Goal: Contribute content

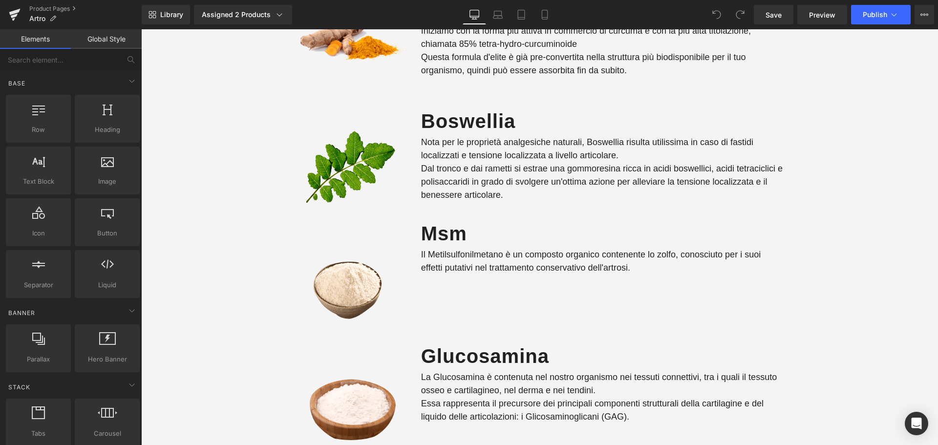
scroll to position [1514, 0]
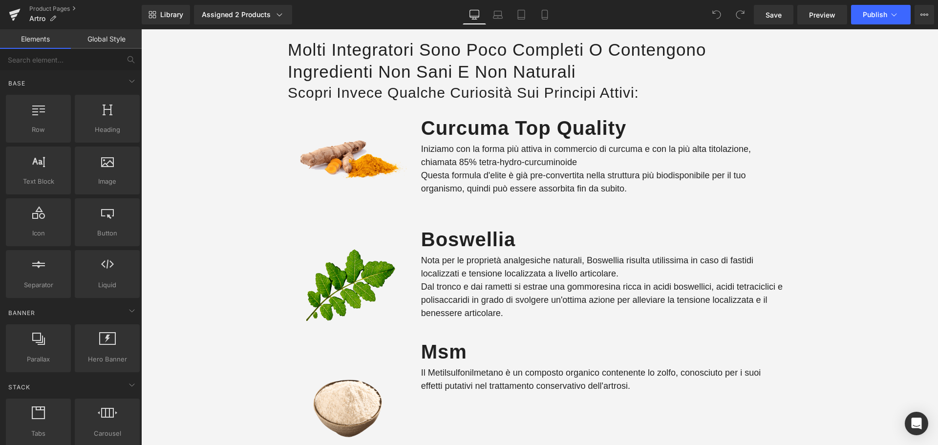
click at [499, 264] on p "Nota per le proprietà analgesiche naturali, Boswellia risulta utilissima in cas…" at bounding box center [602, 267] width 363 height 26
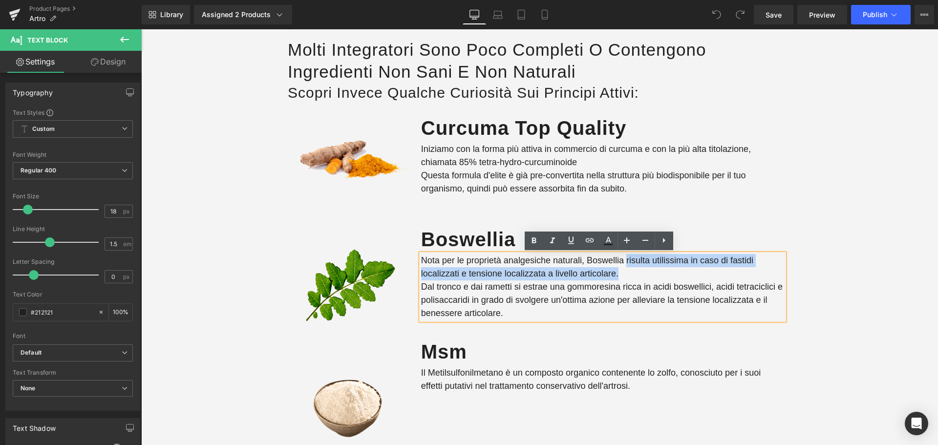
drag, startPoint x: 620, startPoint y: 273, endPoint x: 623, endPoint y: 261, distance: 13.0
click at [623, 261] on p "Nota per le proprietà analgesiche naturali, Boswellia risulta utilissima in cas…" at bounding box center [602, 267] width 363 height 26
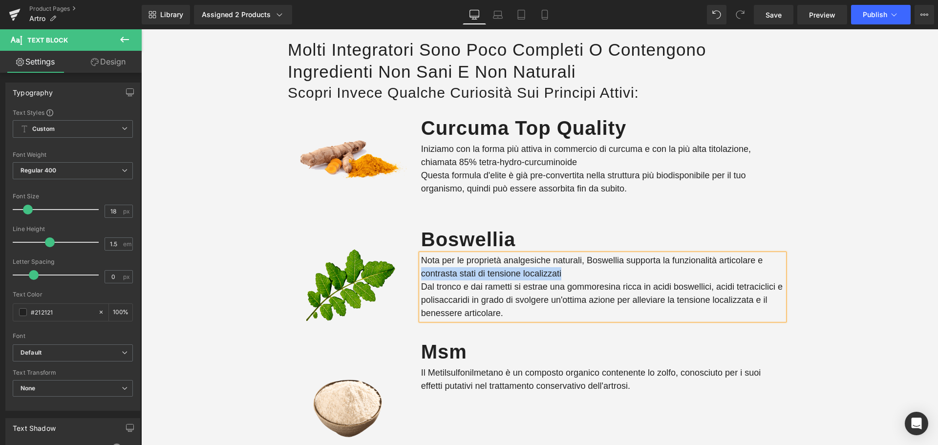
drag, startPoint x: 578, startPoint y: 273, endPoint x: 419, endPoint y: 268, distance: 159.3
click at [421, 268] on p "Nota per le proprietà analgesiche naturali, Boswellia supporta la funzionalità …" at bounding box center [602, 267] width 363 height 26
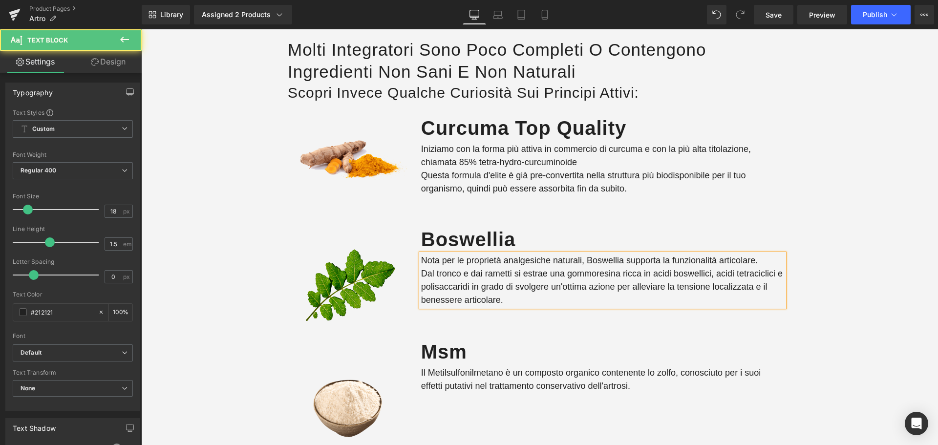
click at [657, 287] on p "Dal tronco e dai rametti si estrae una gommoresina ricca in acidi boswellici, a…" at bounding box center [602, 287] width 363 height 40
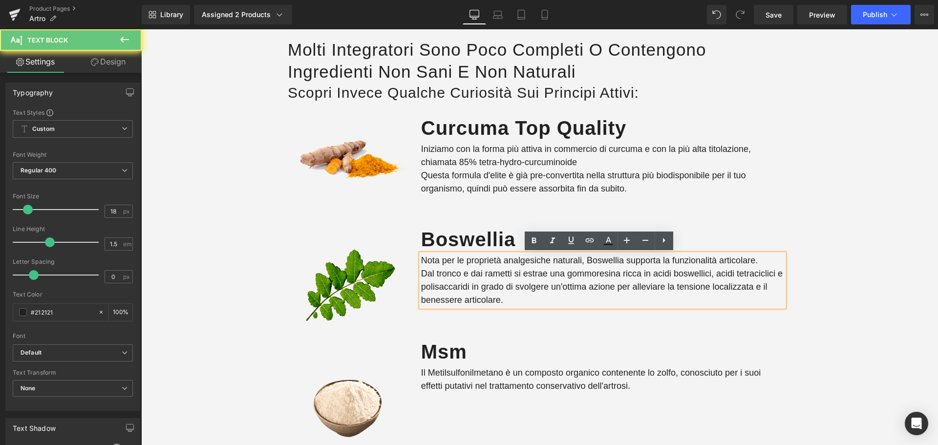
click at [660, 287] on p "Dal tronco e dai rametti si estrae una gommoresina ricca in acidi boswellici, a…" at bounding box center [602, 287] width 363 height 40
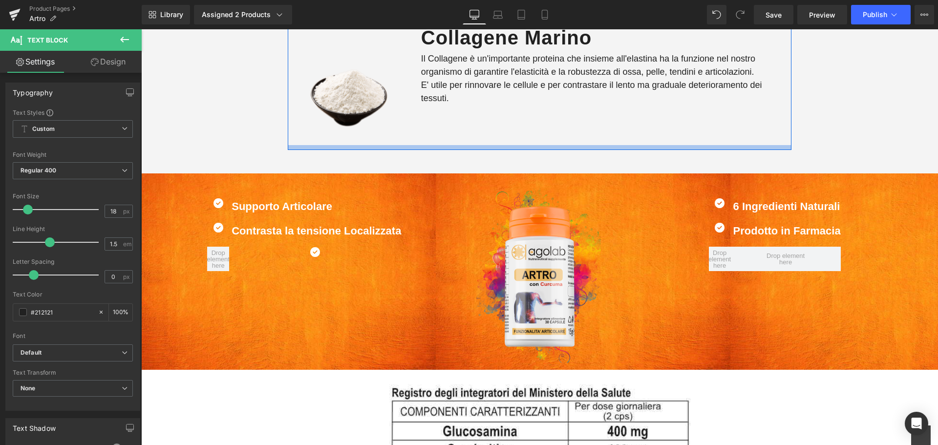
scroll to position [2198, 0]
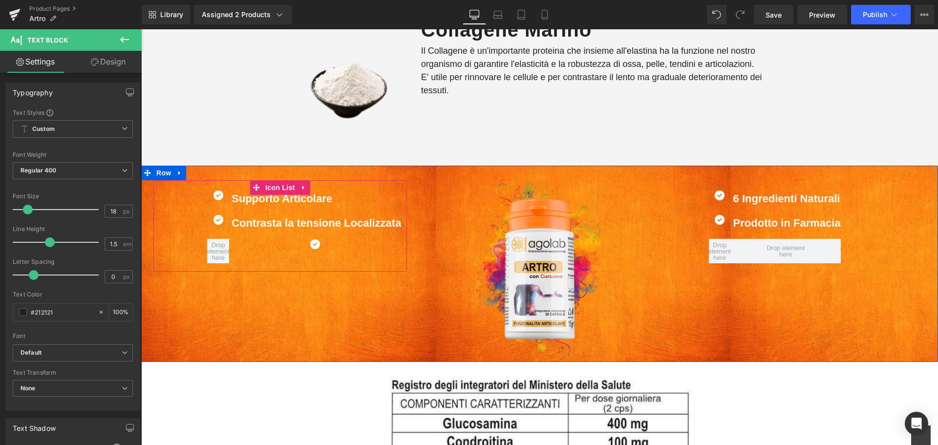
click at [141, 29] on div at bounding box center [141, 29] width 0 height 0
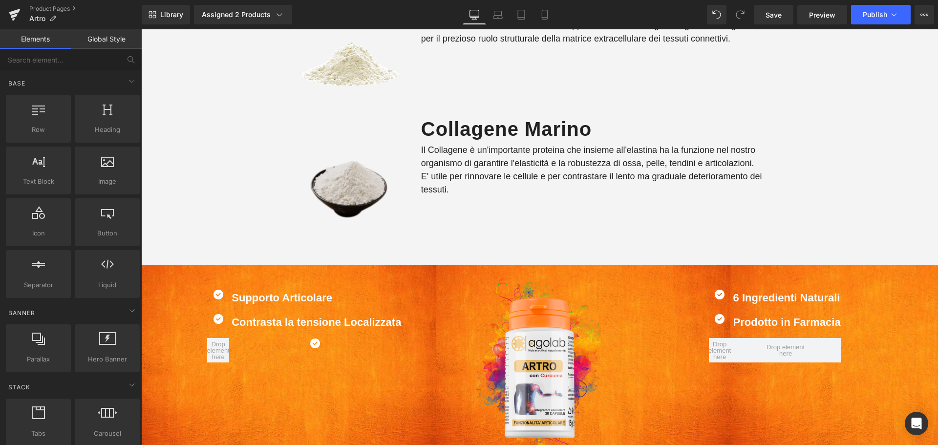
scroll to position [2268, 0]
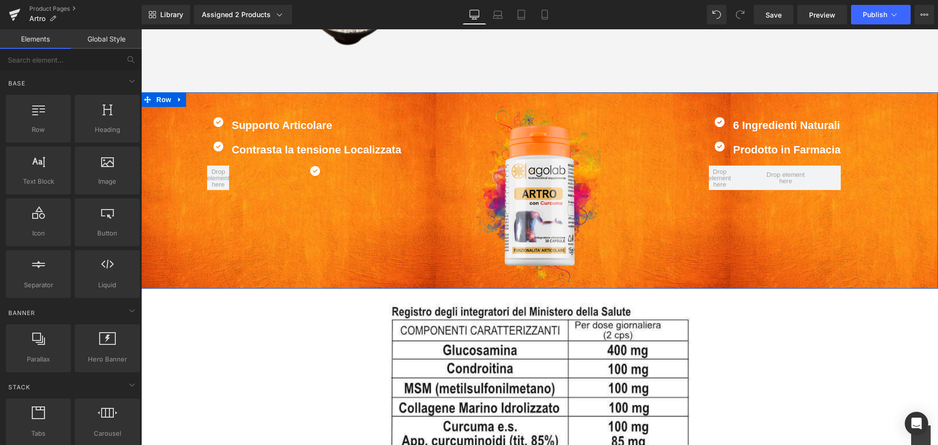
click at [288, 193] on div "Icon Supporto Articolare Text Block Icon Contrasta la tensione Localizzata Text…" at bounding box center [279, 152] width 253 height 91
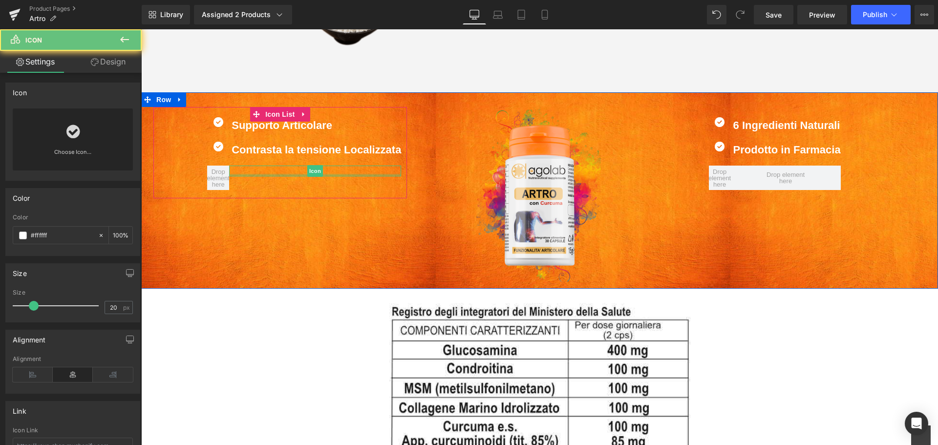
click at [301, 175] on div "Icon" at bounding box center [315, 171] width 172 height 11
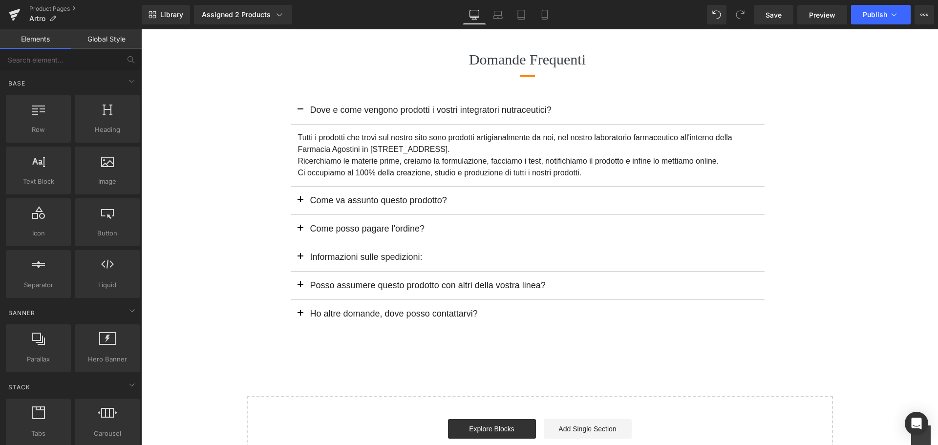
scroll to position [3879, 0]
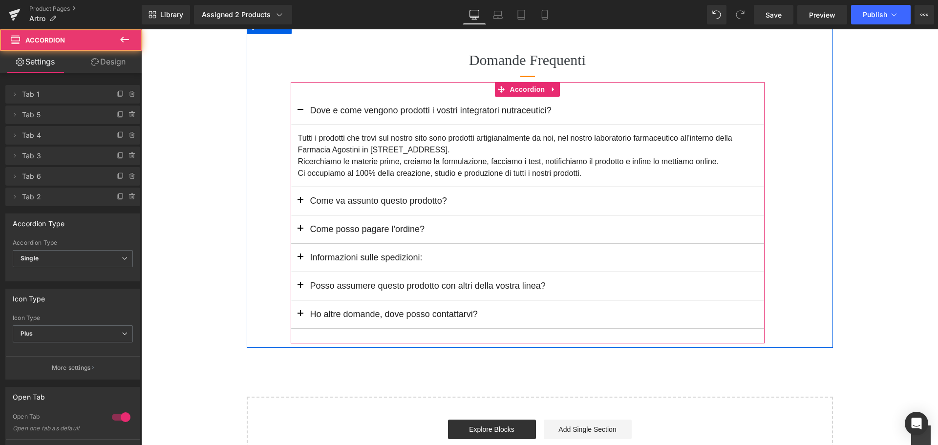
click at [300, 288] on span "button" at bounding box center [300, 288] width 0 height 0
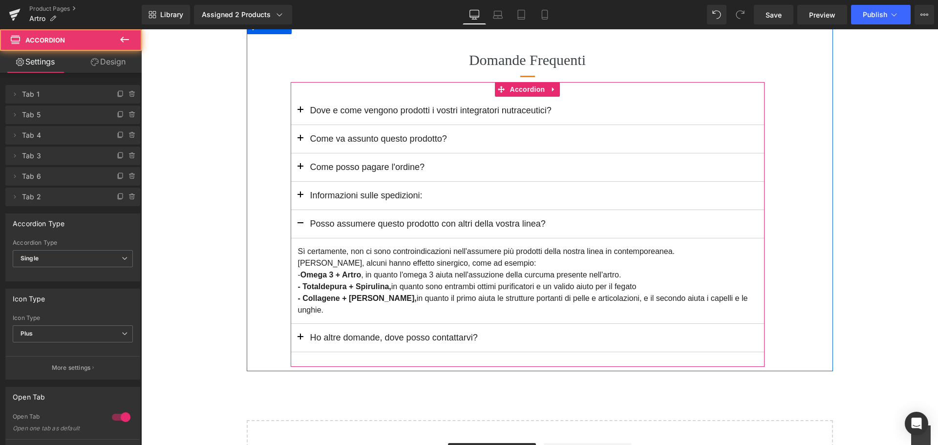
click at [297, 224] on button "button" at bounding box center [301, 224] width 20 height 28
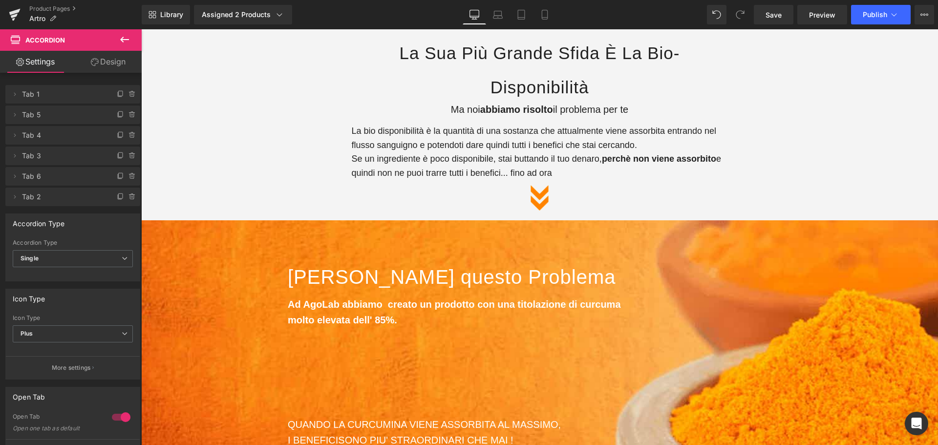
scroll to position [509, 0]
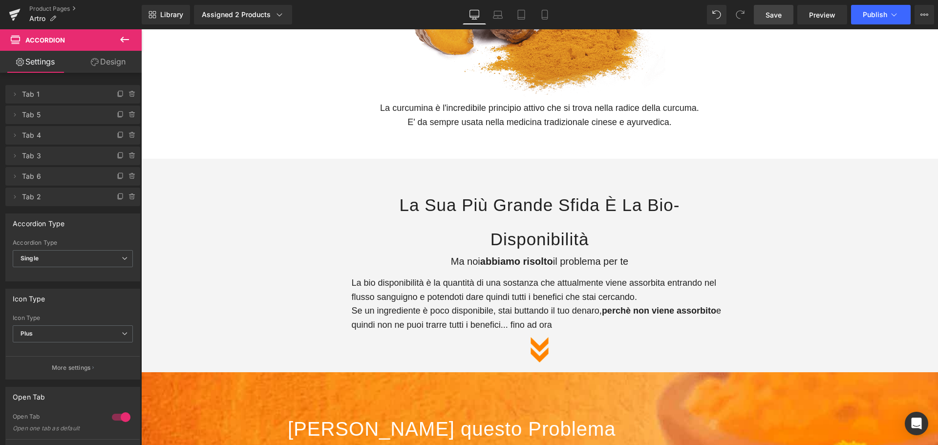
click at [767, 22] on link "Save" at bounding box center [774, 15] width 40 height 20
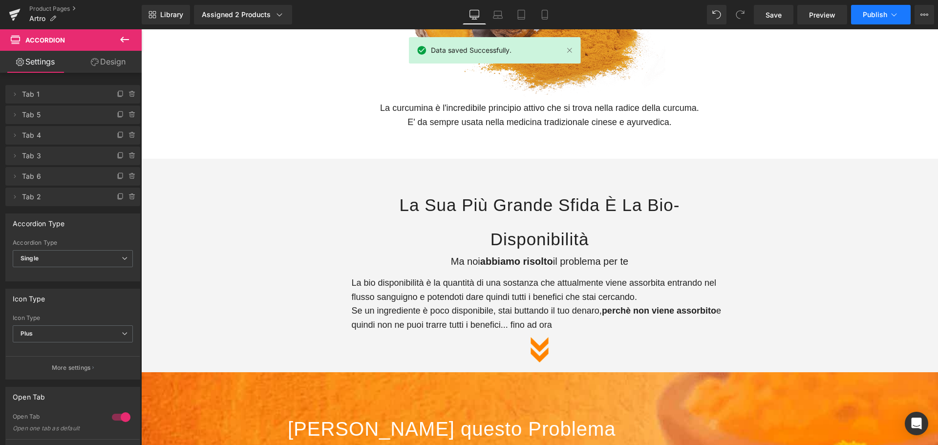
click at [864, 16] on span "Publish" at bounding box center [874, 15] width 24 height 8
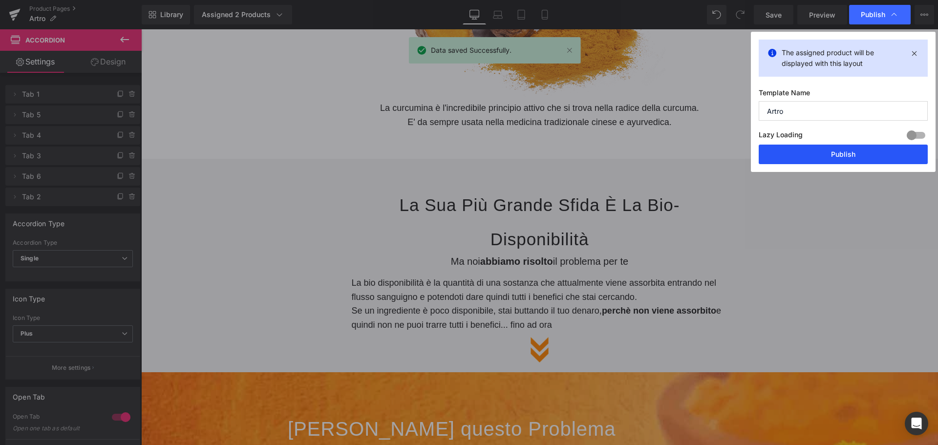
drag, startPoint x: 840, startPoint y: 151, endPoint x: 590, endPoint y: 139, distance: 249.9
click at [840, 151] on button "Publish" at bounding box center [842, 155] width 169 height 20
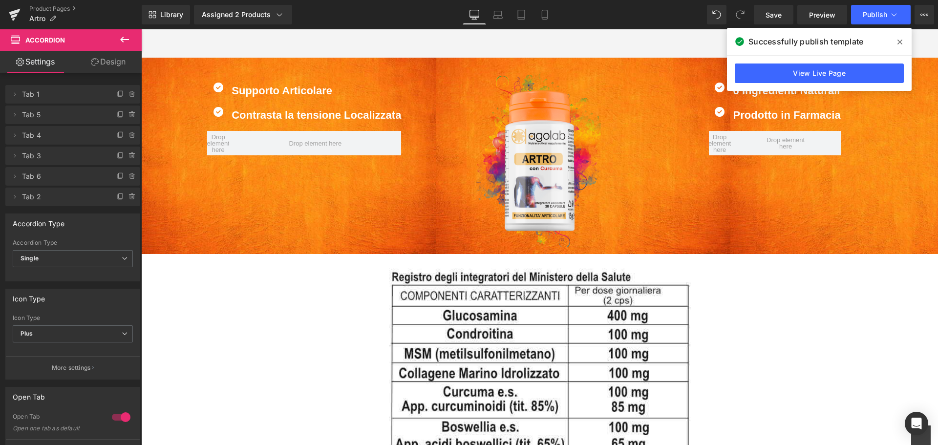
scroll to position [2295, 0]
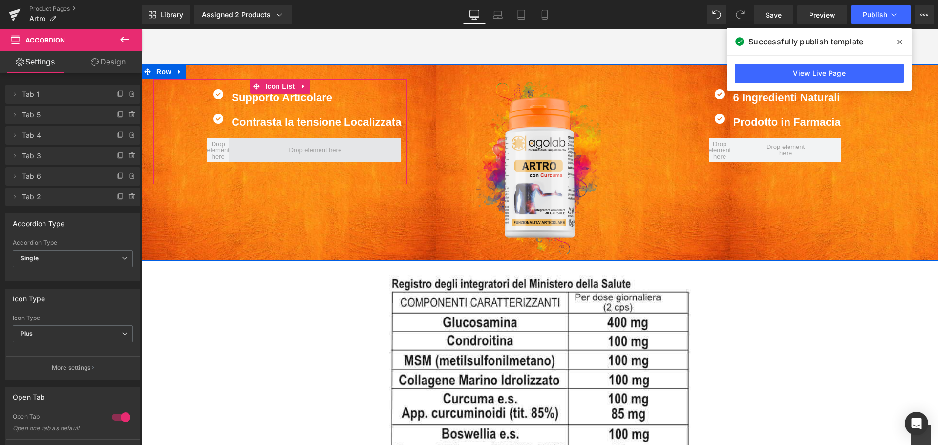
click at [296, 148] on span at bounding box center [315, 150] width 60 height 11
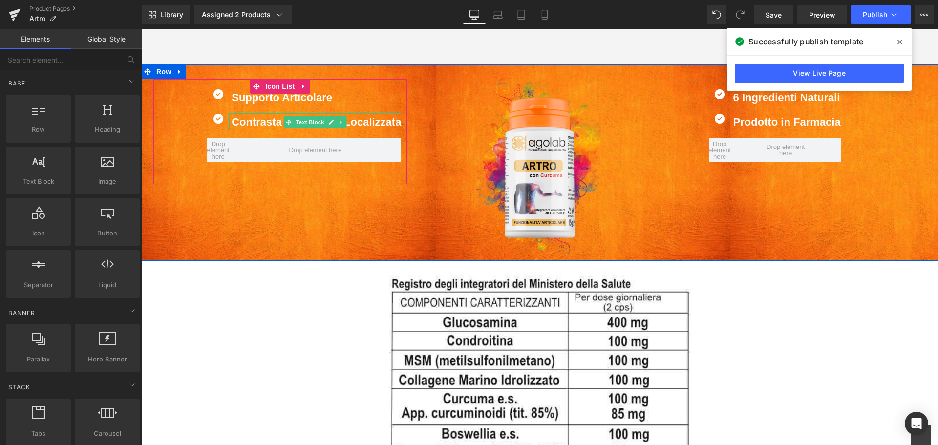
click at [269, 123] on b "Contrasta la tensione Localizzata" at bounding box center [315, 122] width 169 height 12
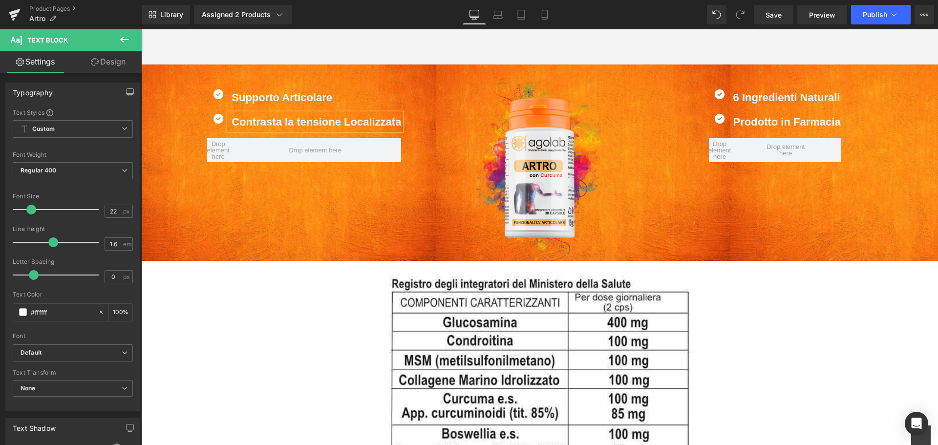
click at [273, 135] on ul "Icon Supporto Articolare Text Block Icon Contrasta la tensione Localizzata Text…" at bounding box center [304, 129] width 194 height 81
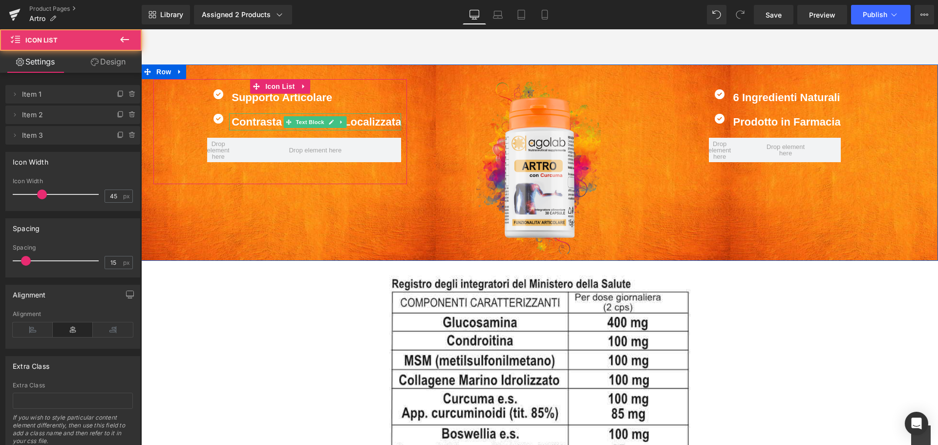
click at [252, 124] on b "Contrasta la tensione Localizzata" at bounding box center [315, 122] width 169 height 12
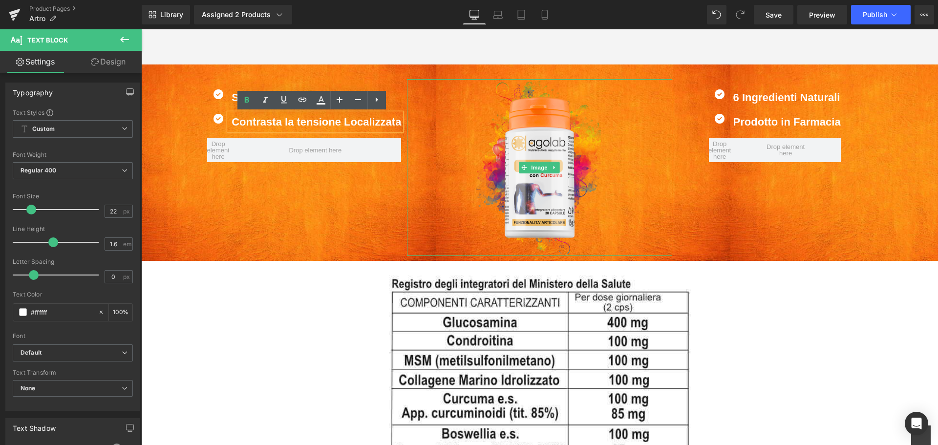
click at [423, 144] on div at bounding box center [540, 167] width 266 height 177
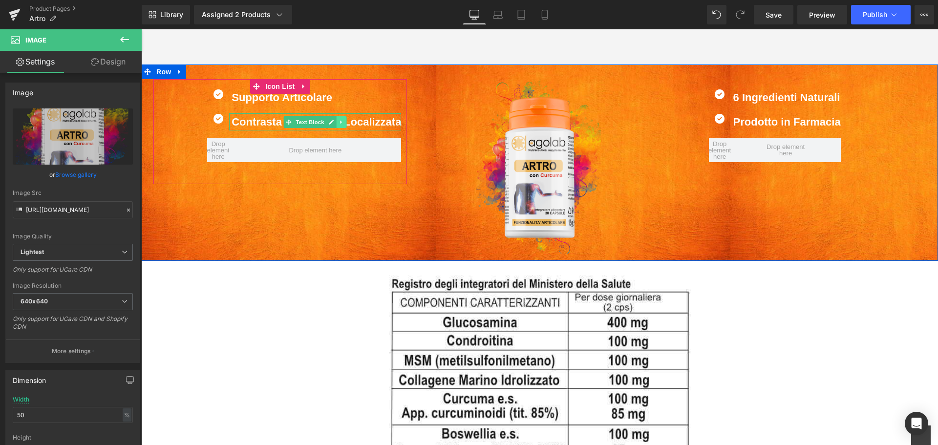
click at [339, 120] on icon at bounding box center [341, 122] width 5 height 6
click at [357, 122] on icon at bounding box center [357, 121] width 1 height 3
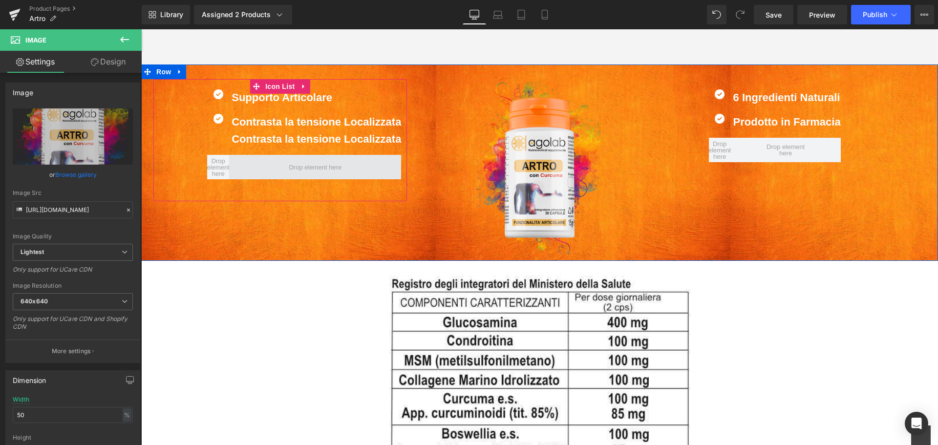
click at [385, 160] on span at bounding box center [315, 167] width 172 height 24
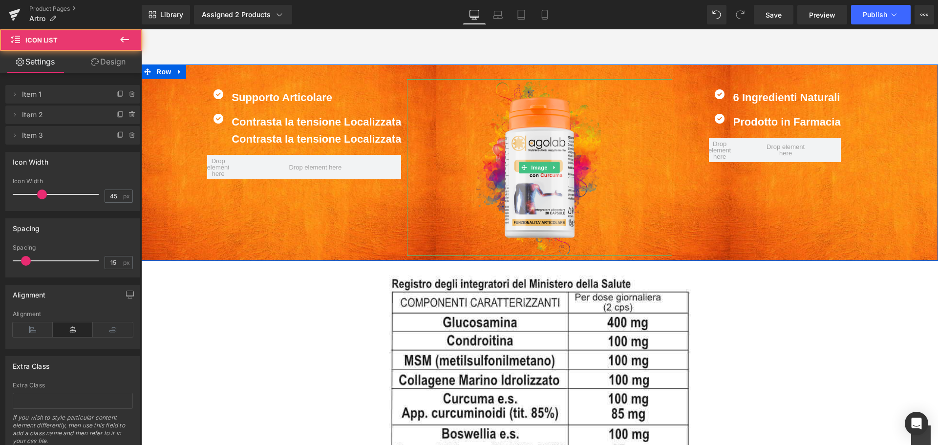
click at [418, 151] on div at bounding box center [540, 167] width 266 height 177
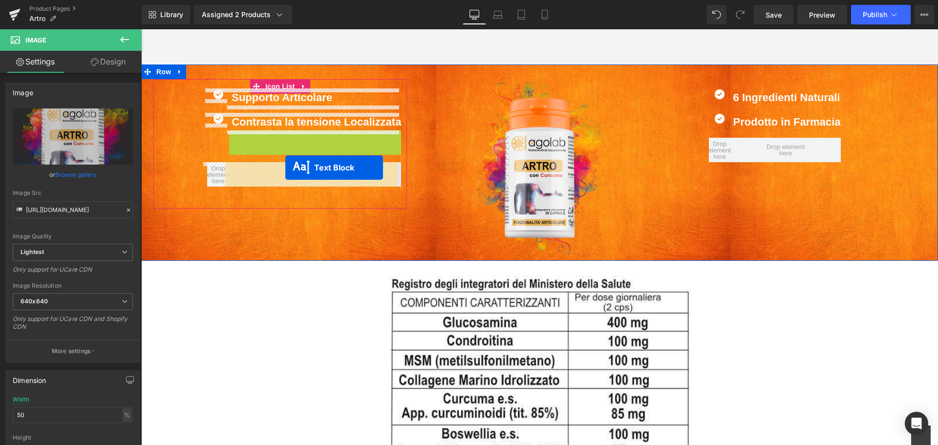
drag, startPoint x: 286, startPoint y: 138, endPoint x: 285, endPoint y: 168, distance: 29.3
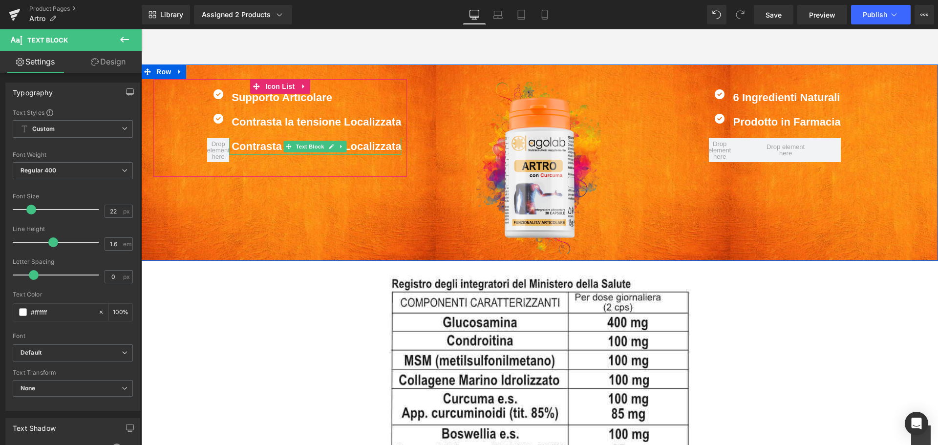
click at [240, 149] on b "Contrasta la tensione Localizzata" at bounding box center [315, 146] width 169 height 12
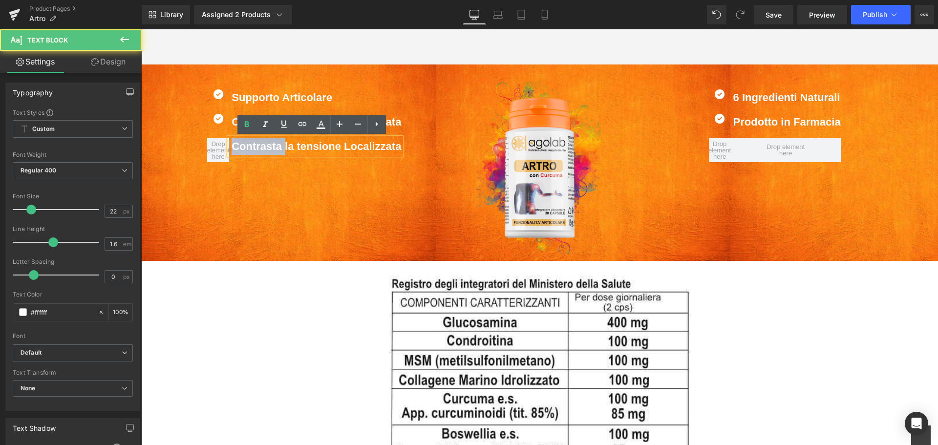
click at [240, 149] on b "Contrasta la tensione Localizzata" at bounding box center [315, 146] width 169 height 12
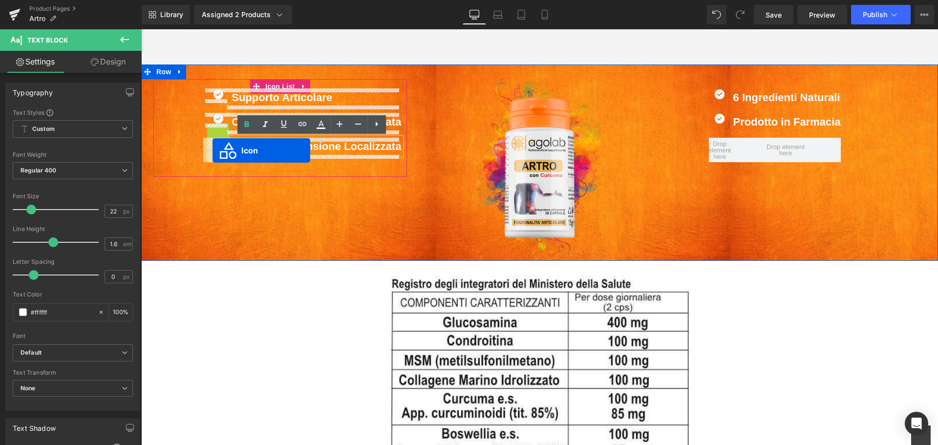
drag, startPoint x: 212, startPoint y: 129, endPoint x: 212, endPoint y: 150, distance: 21.5
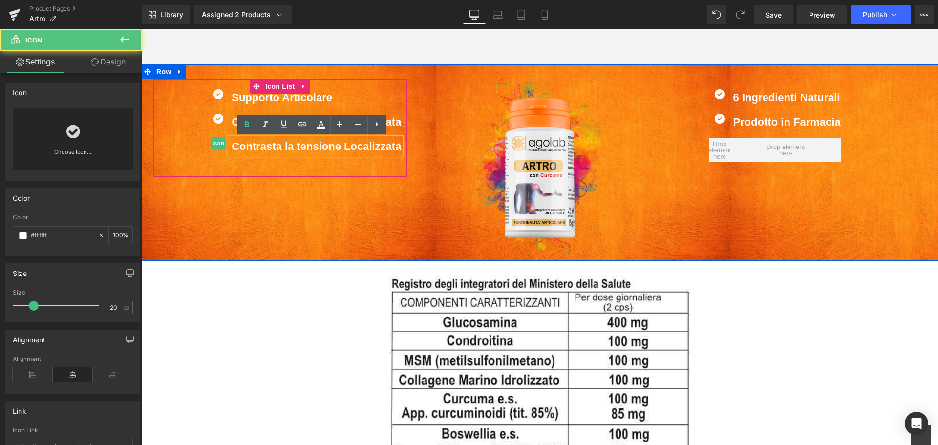
click at [242, 147] on b "Contrasta la tensione Localizzata" at bounding box center [315, 146] width 169 height 12
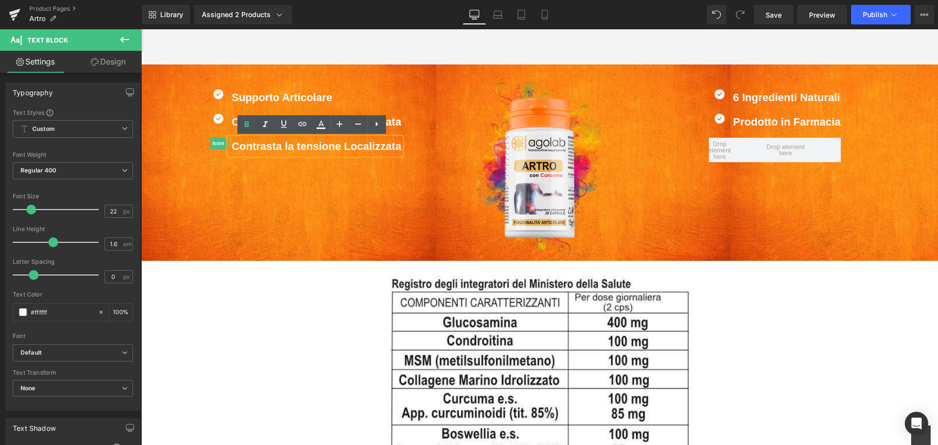
click at [242, 169] on div "Icon Supporto Articolare Text Block Icon Contrasta la tensione Localizzata Text…" at bounding box center [279, 128] width 253 height 98
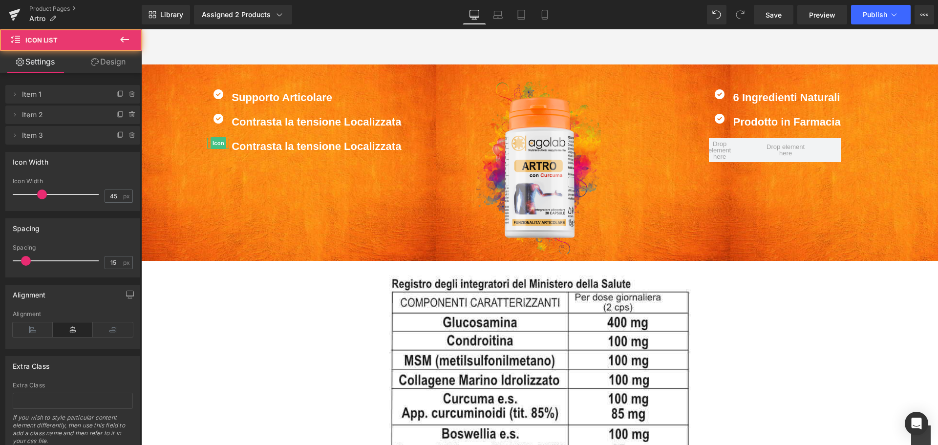
click at [214, 164] on div "Icon Supporto Articolare Text Block Icon Contrasta la tensione Localizzata Text…" at bounding box center [279, 128] width 253 height 98
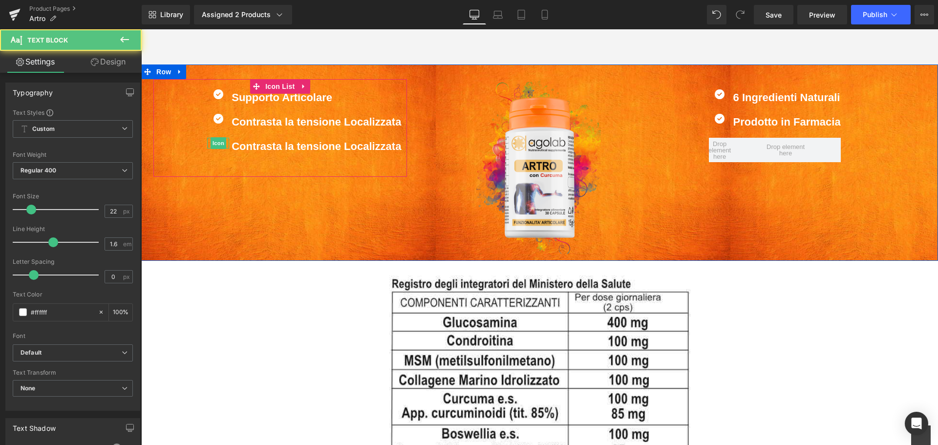
click at [248, 140] on div "Contrasta la tensione Localizzata Text Block" at bounding box center [315, 146] width 172 height 17
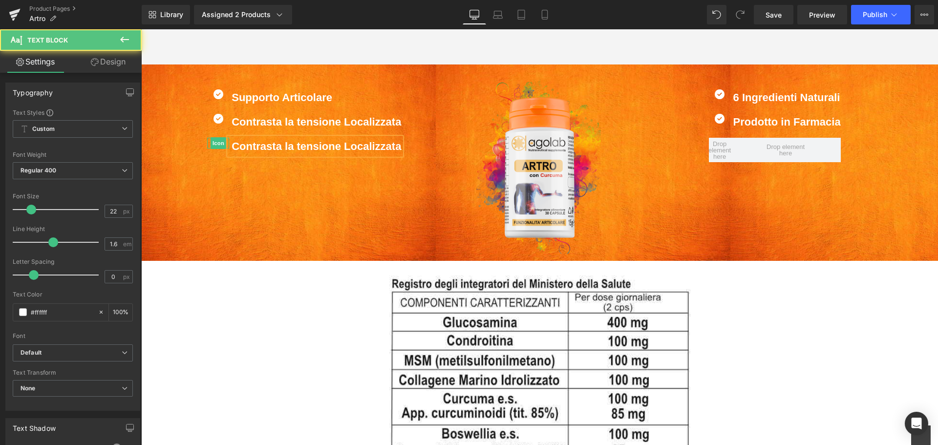
click at [248, 140] on div "Contrasta la tensione Localizzata Text Block" at bounding box center [315, 146] width 172 height 17
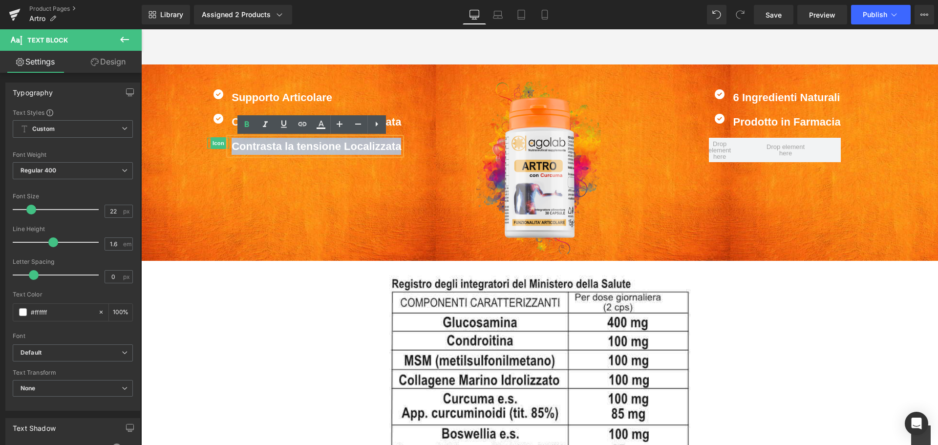
click at [248, 140] on div "Contrasta la tensione Localizzata" at bounding box center [315, 146] width 172 height 17
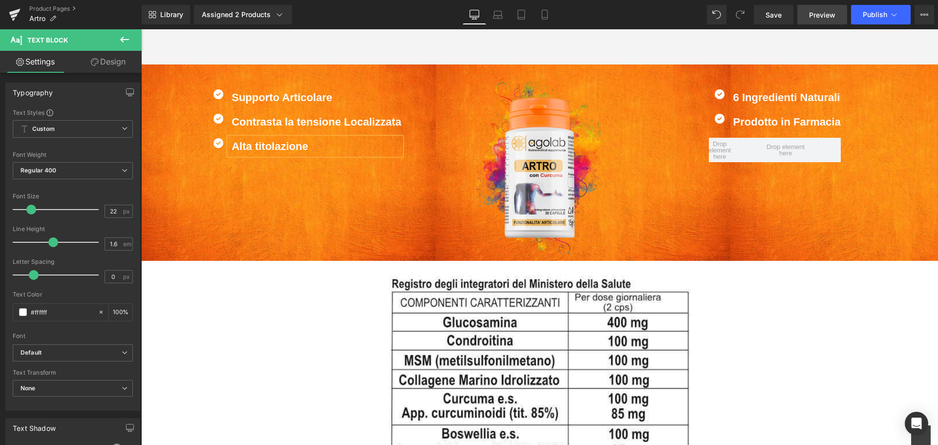
drag, startPoint x: 771, startPoint y: 11, endPoint x: 801, endPoint y: 17, distance: 30.8
click at [772, 11] on span "Save" at bounding box center [773, 15] width 16 height 10
click at [873, 16] on span "Publish" at bounding box center [874, 15] width 24 height 8
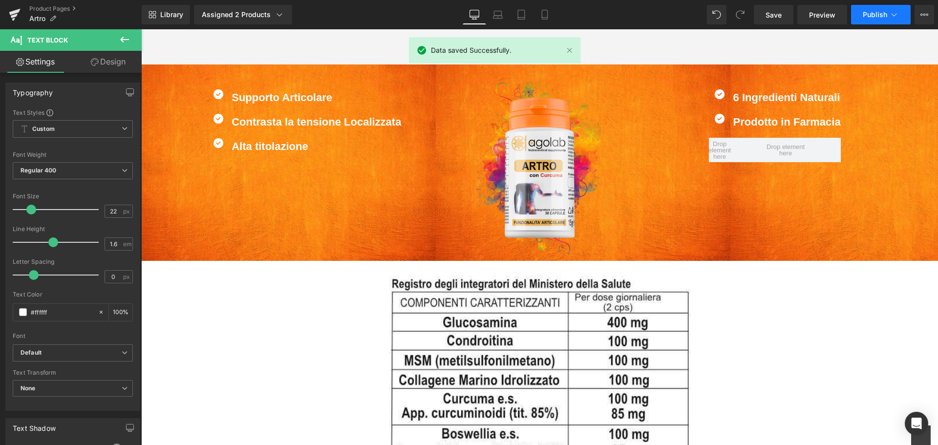
click at [873, 16] on span "Publish" at bounding box center [874, 15] width 24 height 8
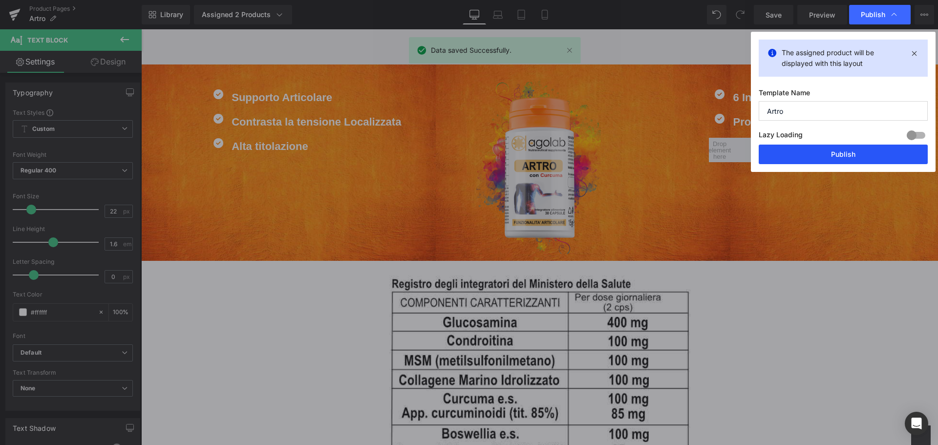
click at [872, 161] on button "Publish" at bounding box center [842, 155] width 169 height 20
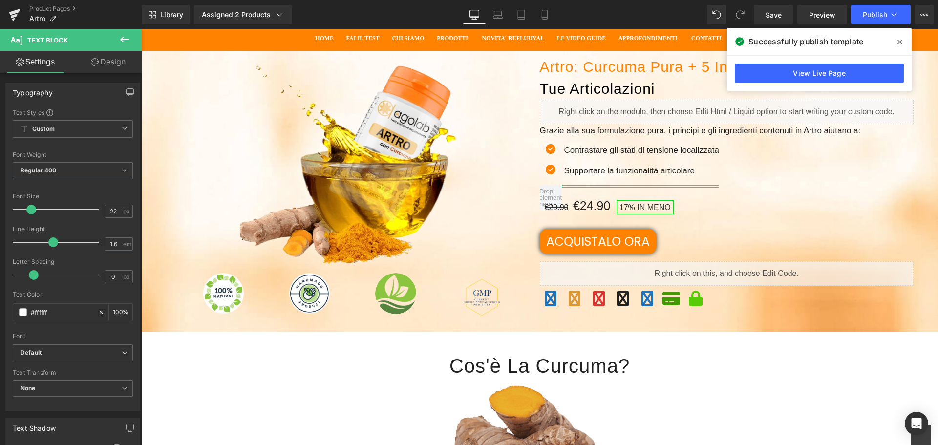
scroll to position [0, 0]
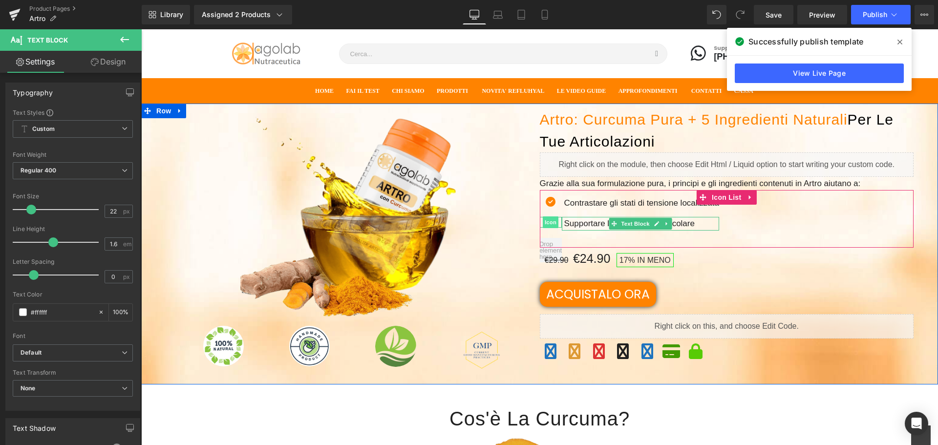
click at [549, 224] on span "Icon" at bounding box center [551, 222] width 16 height 12
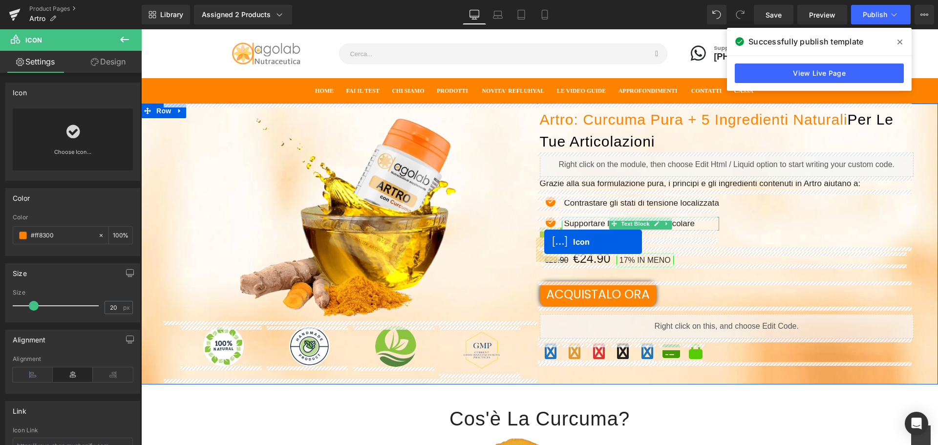
drag, startPoint x: 546, startPoint y: 233, endPoint x: 544, endPoint y: 242, distance: 9.1
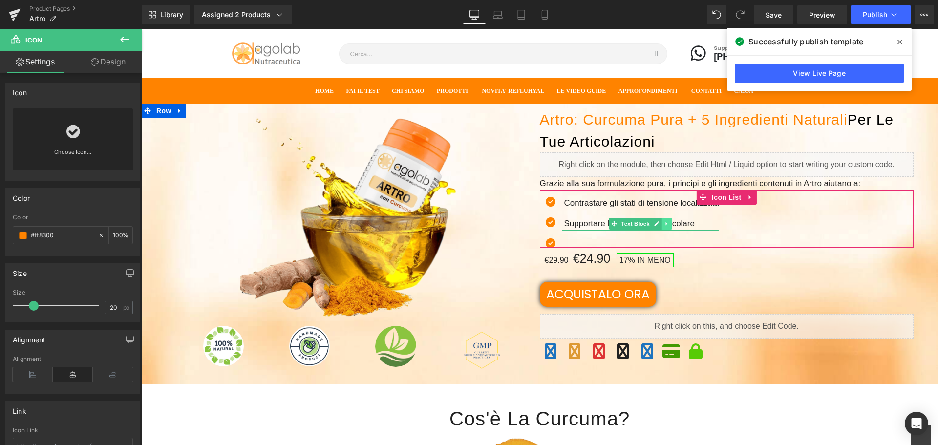
click at [664, 221] on icon at bounding box center [666, 224] width 5 height 6
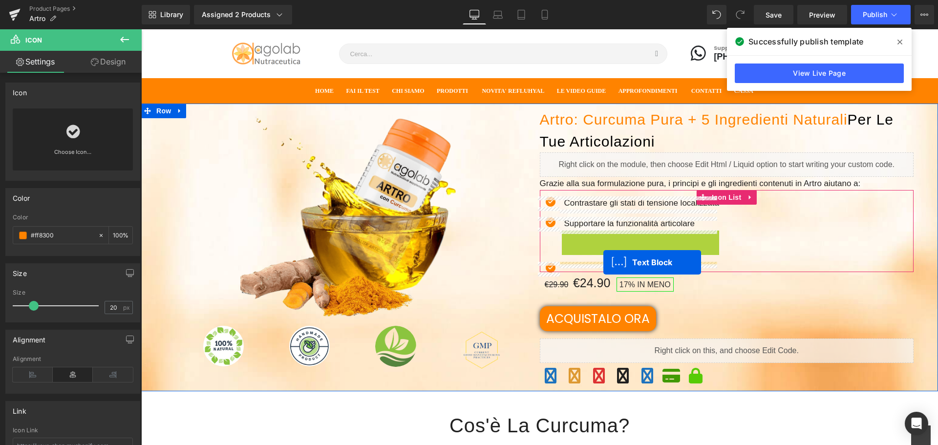
drag, startPoint x: 609, startPoint y: 238, endPoint x: 603, endPoint y: 262, distance: 25.0
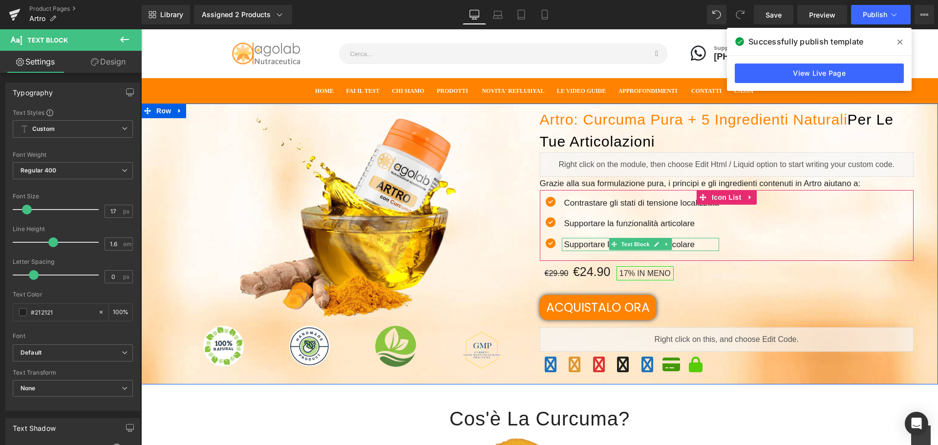
click at [589, 245] on p "Supportare la funzionalità articolare" at bounding box center [641, 244] width 155 height 13
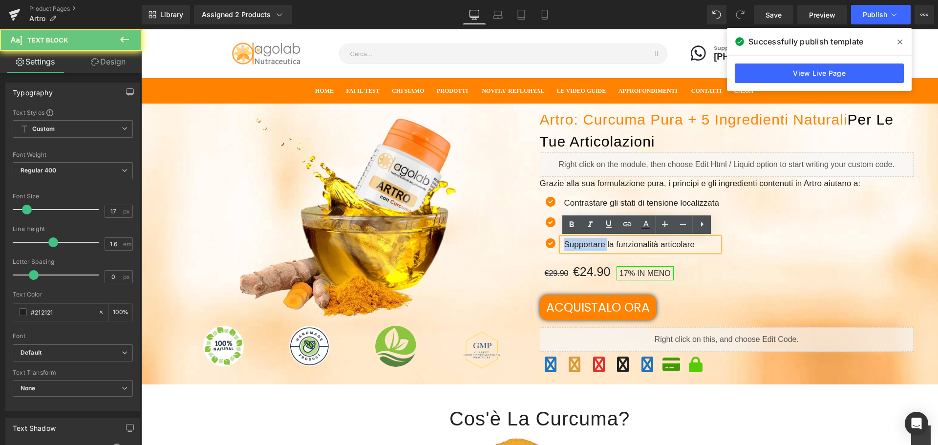
click at [589, 245] on p "Supportare la funzionalità articolare" at bounding box center [641, 244] width 155 height 13
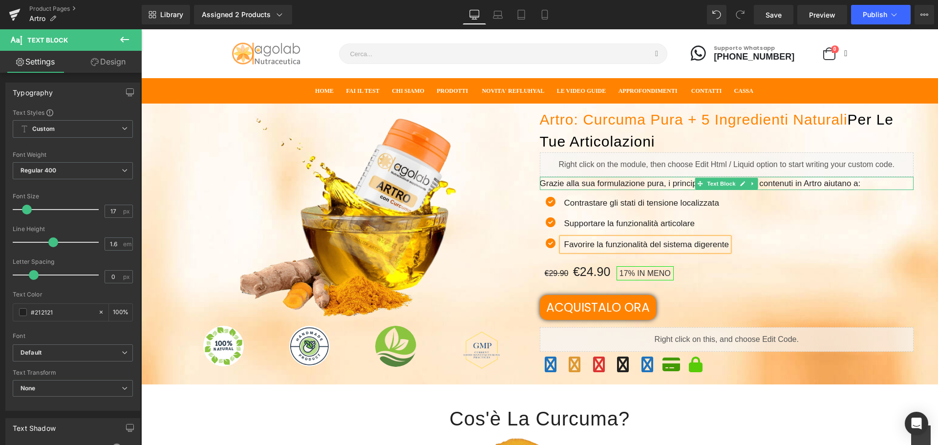
click at [697, 186] on icon at bounding box center [699, 184] width 5 height 6
click at [681, 186] on span "Grazie alla sua formulazione pura, i principi e gli ingredienti contenuti in Ar…" at bounding box center [700, 183] width 321 height 9
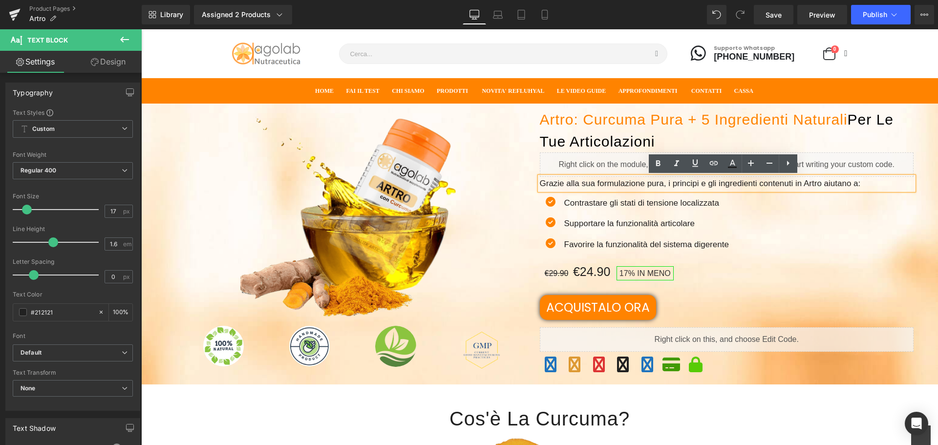
click at [692, 183] on span "Grazie alla sua formulazione pura, i principi e gli ingredienti contenuti in Ar…" at bounding box center [700, 183] width 321 height 9
click at [696, 183] on span "Grazie alla sua formulazione pura, i principi e gli ingredienti contenuti in Ar…" at bounding box center [700, 183] width 321 height 9
click at [708, 185] on span "Grazie alla sua formulazione pura, i principi e gli ingredienti contenuti in Ar…" at bounding box center [701, 183] width 323 height 9
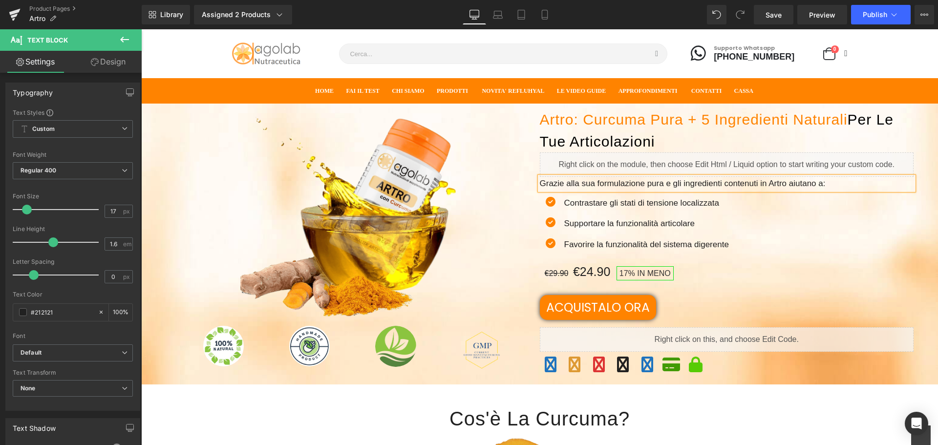
click at [719, 181] on span "Grazie alla sua formulazione pura e gli ingredienti contenuti in Artro aiutano …" at bounding box center [683, 183] width 286 height 9
click at [880, 182] on span "Grazie alla sua formulazione pura e gli ingredienti (tra cui Boswellia) contenu…" at bounding box center [717, 183] width 354 height 9
click at [803, 188] on span "Grazie alla sua formulazione pura e gli ingredienti (tra cui Boswellia) contenu…" at bounding box center [709, 183] width 338 height 9
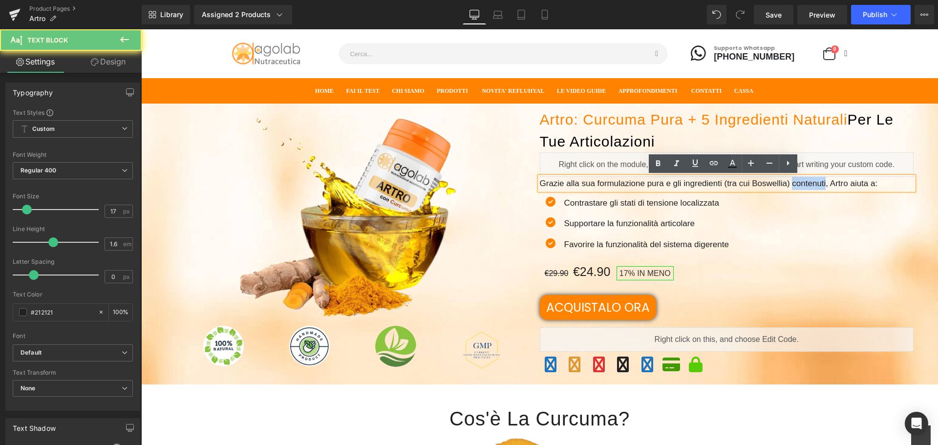
click at [803, 188] on span "Grazie alla sua formulazione pura e gli ingredienti (tra cui Boswellia) contenu…" at bounding box center [709, 183] width 338 height 9
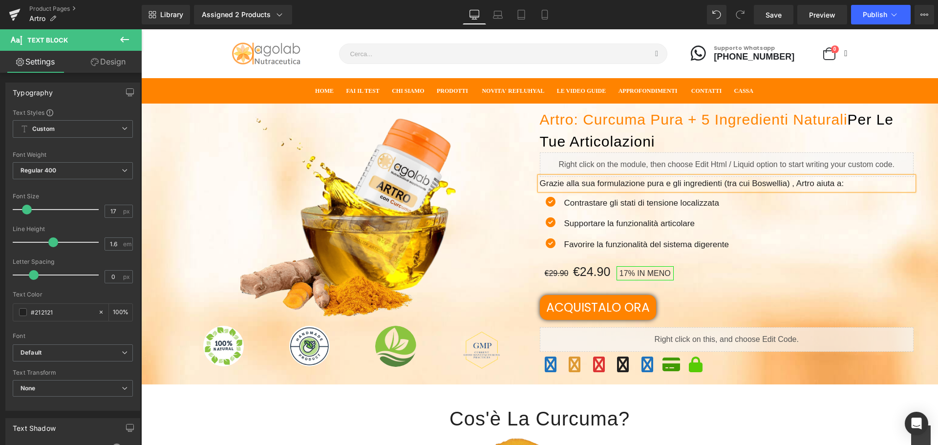
click at [720, 183] on span "Grazie alla sua formulazione pura e gli ingredienti (tra cui Boswellia) , Artro…" at bounding box center [692, 183] width 304 height 9
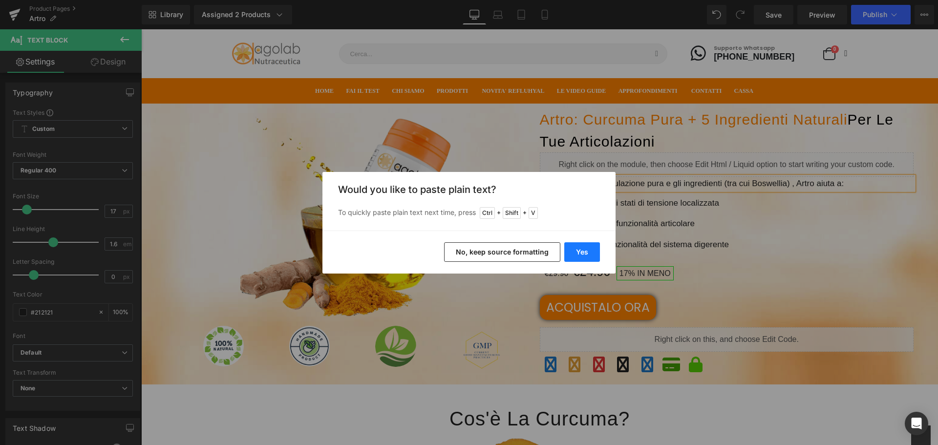
click at [588, 254] on button "Yes" at bounding box center [582, 252] width 36 height 20
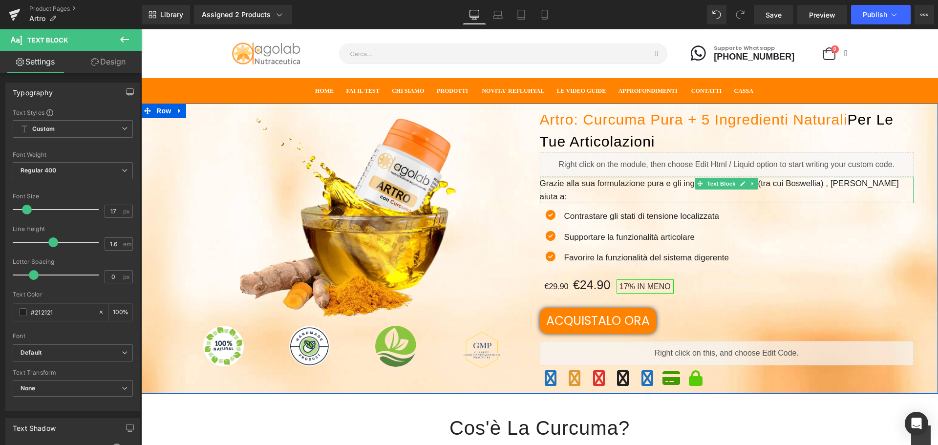
click at [756, 183] on span "Grazie alla sua formulazione pura e gli ingredienti contenuti(tra cui Boswellia…" at bounding box center [719, 190] width 359 height 22
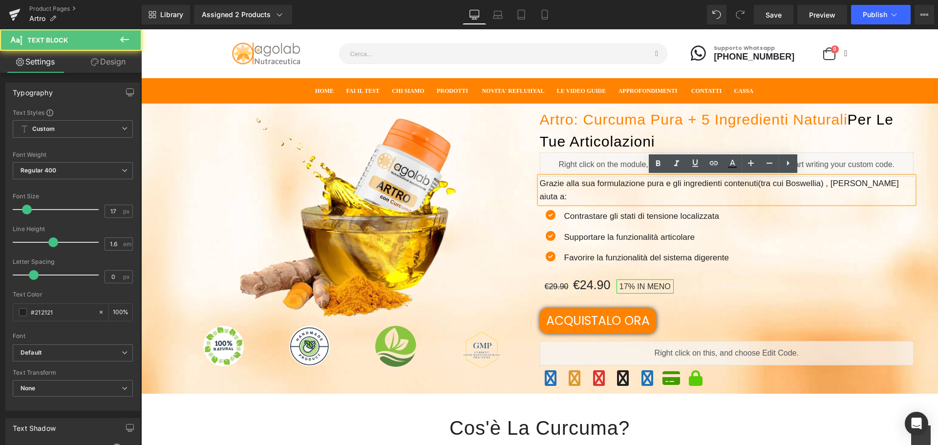
click at [754, 182] on span "Grazie alla sua formulazione pura e gli ingredienti contenuti(tra cui Boswellia…" at bounding box center [719, 190] width 359 height 22
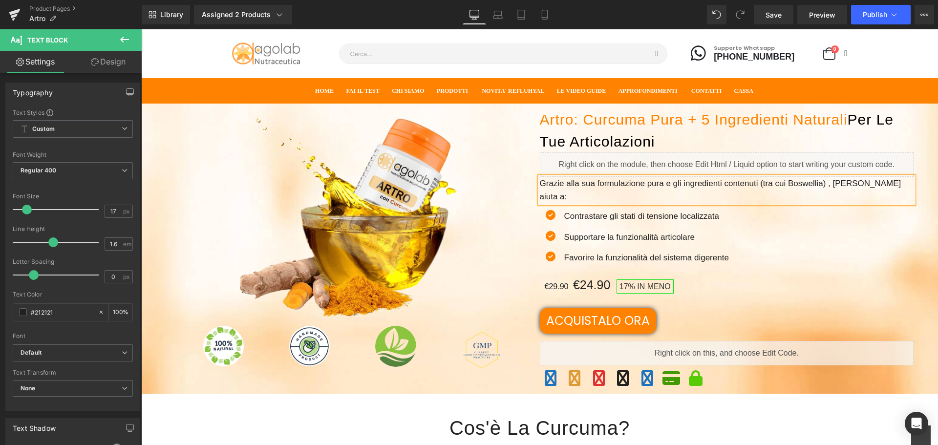
click at [826, 181] on span "Grazie alla sua formulazione pura e gli ingredienti contenuti (tra cui Boswelli…" at bounding box center [720, 190] width 361 height 22
click at [845, 187] on span "Grazie alla sua formulazione pura e gli ingredienti contenuti (tra cui Boswelli…" at bounding box center [719, 190] width 359 height 22
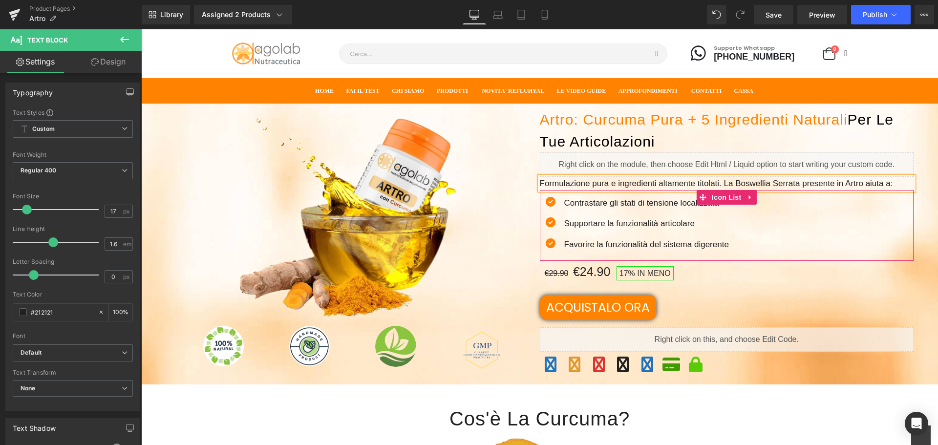
click at [845, 304] on div "ACQUISTALO ORA" at bounding box center [727, 307] width 374 height 25
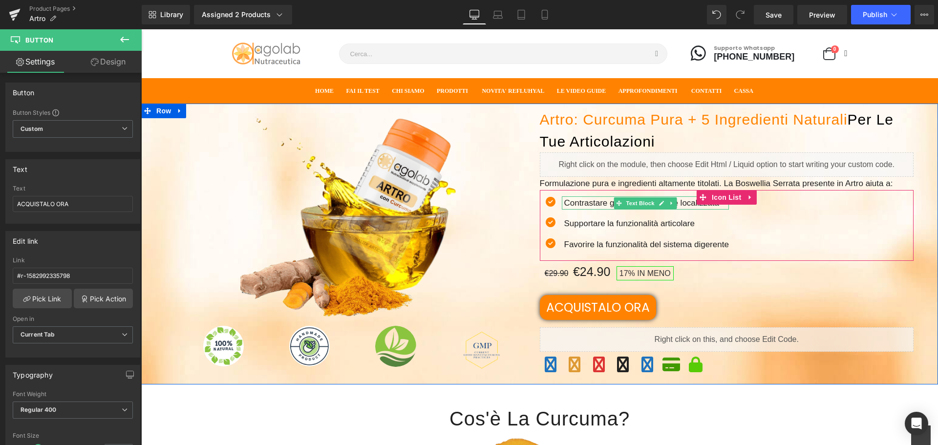
click at [681, 205] on p "Contrastare gli stati di tensione localizzata" at bounding box center [646, 202] width 165 height 13
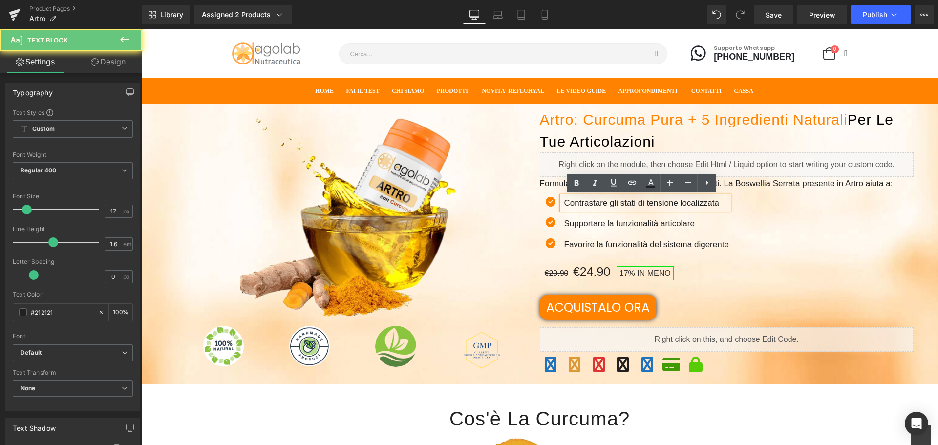
click at [714, 203] on p "Contrastare gli stati di tensione localizzata" at bounding box center [646, 202] width 165 height 13
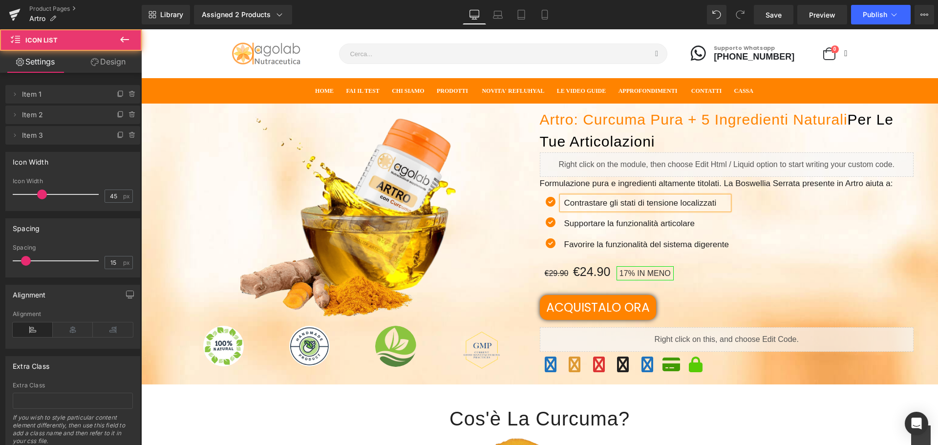
click at [851, 242] on div "Icon Contrastare gli stati di tensione localizzati Text Block Icon Supportare l…" at bounding box center [727, 228] width 374 height 64
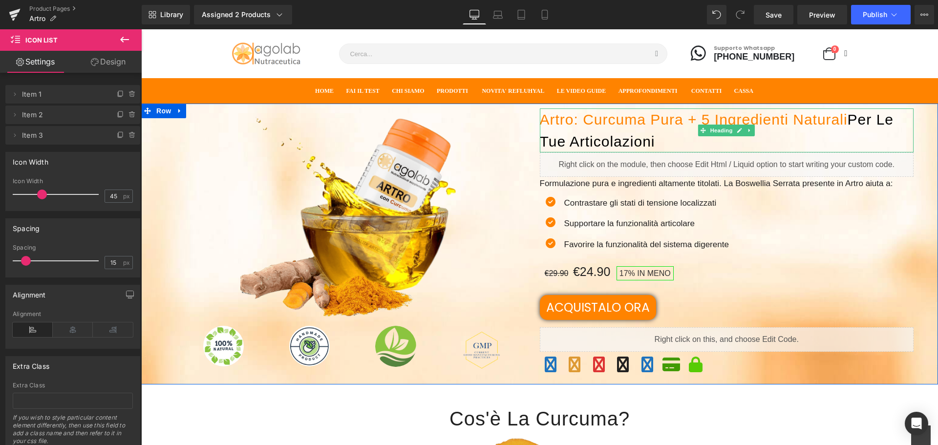
click at [679, 121] on h1 "Artro: Curcuma pura + 5 Ingredienti Naturali Per Le tue articolazioni" at bounding box center [727, 130] width 374 height 44
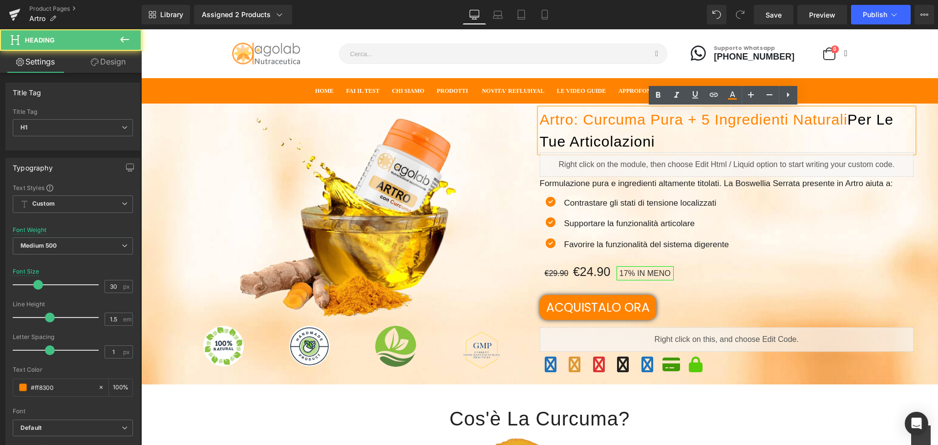
click at [679, 121] on h1 "Artro: Curcuma pura + 5 Ingredienti Naturali Per Le tue articolazioni" at bounding box center [727, 130] width 374 height 44
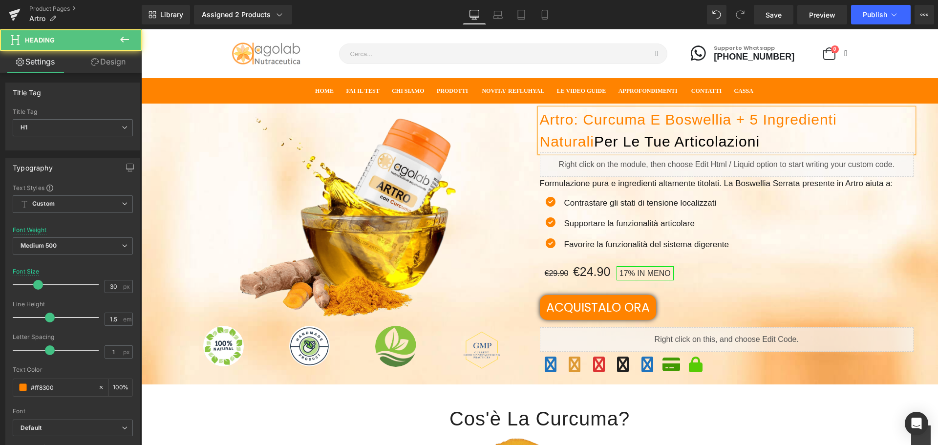
click at [756, 120] on h1 "Artro: Curcuma e Boswellia + 5 Ingredienti Naturali Per Le tue articolazioni" at bounding box center [727, 130] width 374 height 44
click at [639, 145] on font "Per Le tue articolazioni" at bounding box center [677, 141] width 166 height 16
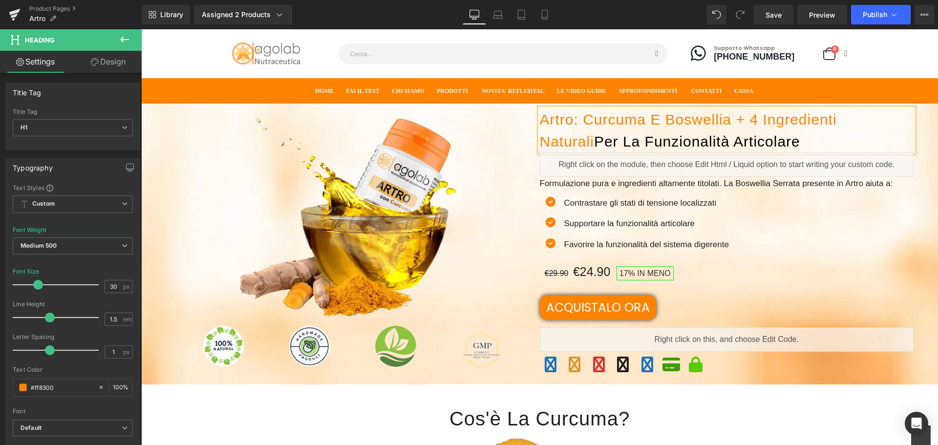
click at [477, 379] on div "Image Image Image Image Image Row Artro: Curcuma e Boswellia + 4 Ingredienti Na…" at bounding box center [539, 244] width 797 height 281
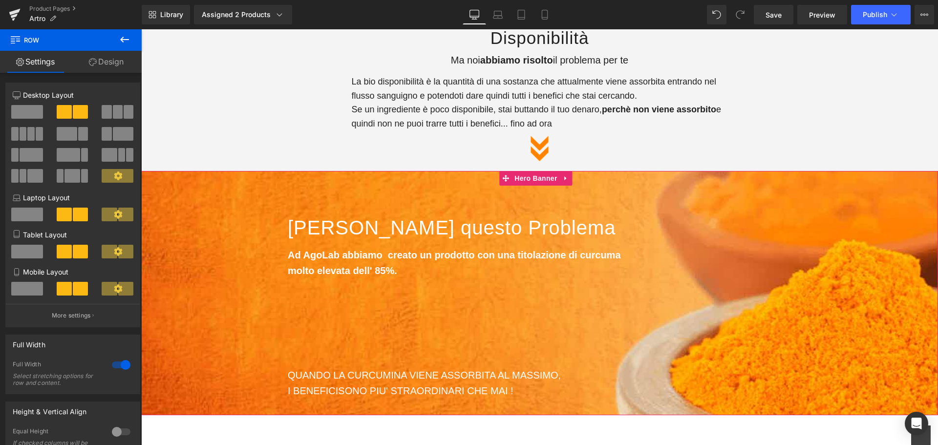
scroll to position [733, 0]
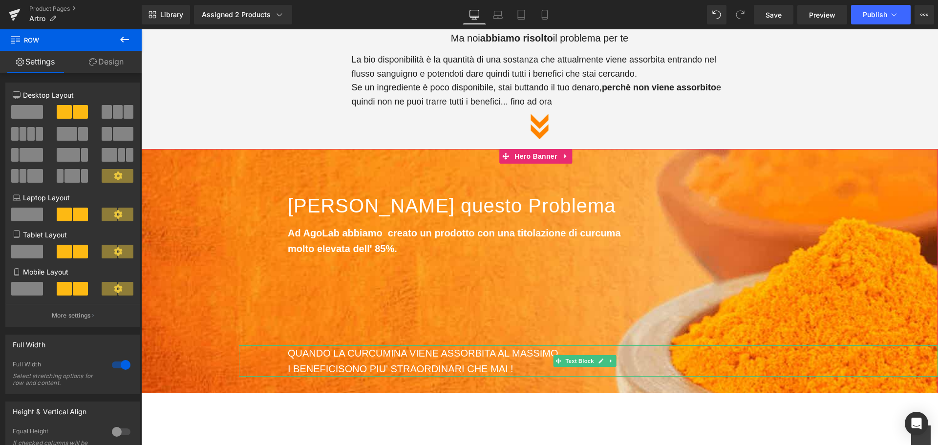
click at [337, 365] on span "I BENEFICI" at bounding box center [313, 368] width 50 height 11
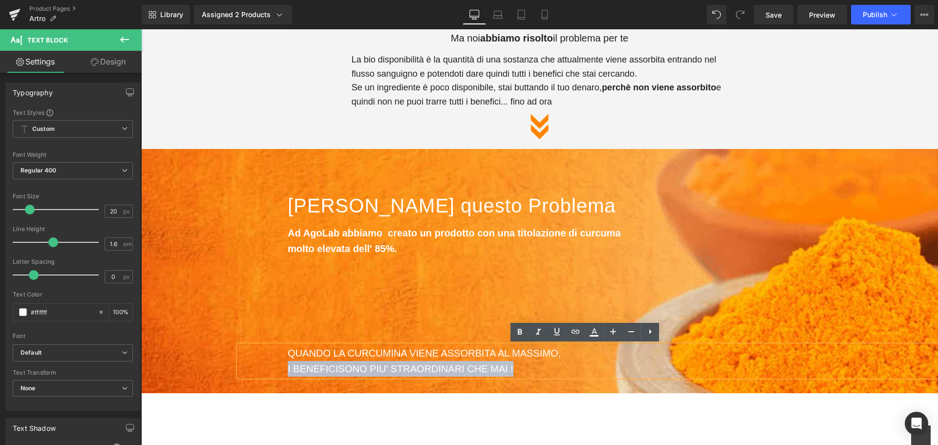
drag, startPoint x: 521, startPoint y: 370, endPoint x: 287, endPoint y: 367, distance: 233.5
click at [287, 367] on div "QUANDO LA CURCUMINA VIENE ASSORBITA AL MASSIMO, I BENEFICI SONO PIU' STRAORDINA…" at bounding box center [588, 360] width 699 height 31
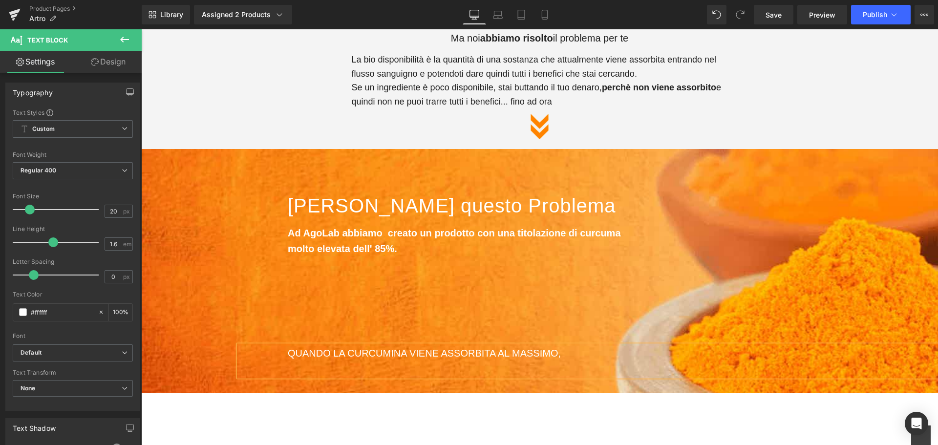
click at [572, 356] on div "QUANDO LA CURCUMINA VIENE ASSORBITA AL MASSIMO," at bounding box center [588, 360] width 699 height 31
click at [762, 292] on span "[PERSON_NAME] questo Problema Heading Ad AgoLab abbiamo creato un prodotto con …" at bounding box center [588, 281] width 699 height 190
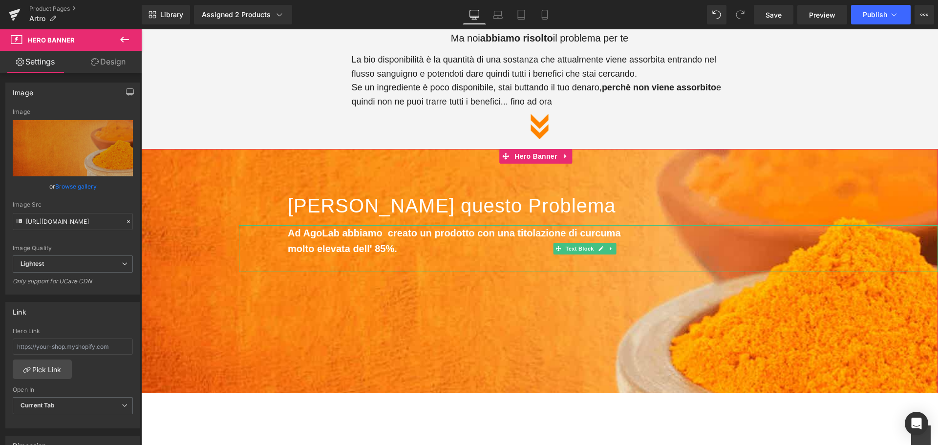
click at [405, 250] on div "molto elevata dell' 85%." at bounding box center [613, 256] width 650 height 31
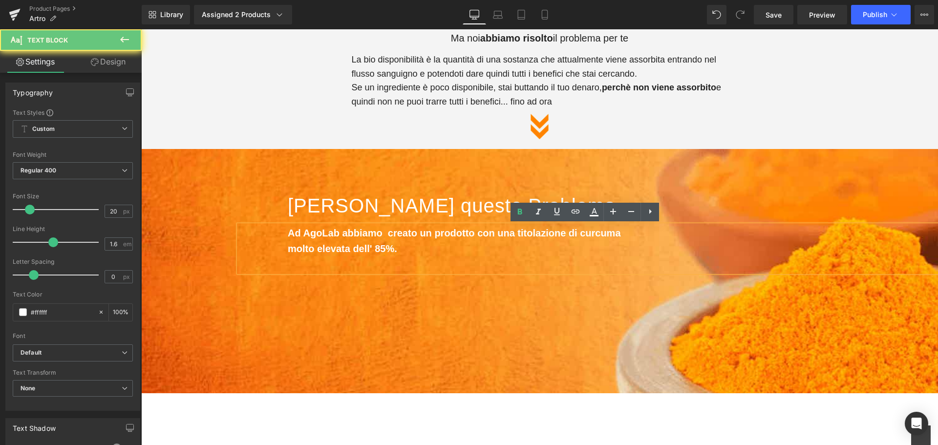
click at [404, 251] on div "molto elevata dell' 85%." at bounding box center [613, 256] width 650 height 31
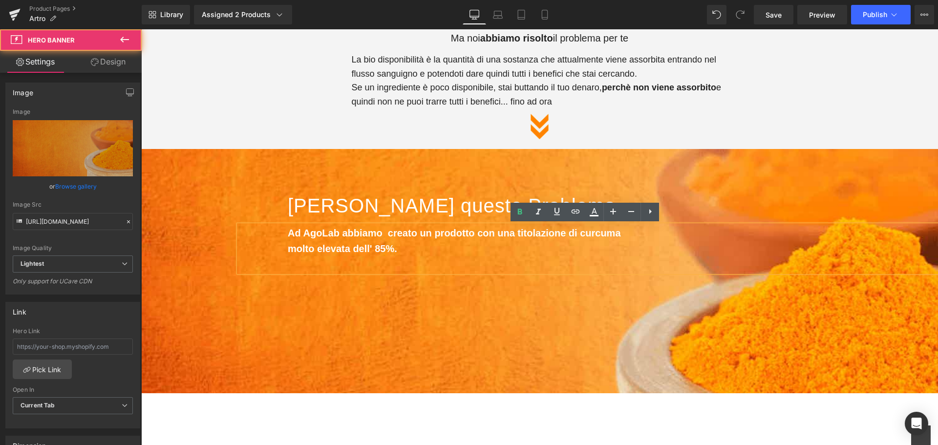
click at [340, 337] on span "[PERSON_NAME] questo Problema Heading Ad AgoLab abbiamo creato un prodotto con …" at bounding box center [588, 281] width 699 height 190
click at [325, 357] on div at bounding box center [588, 360] width 699 height 31
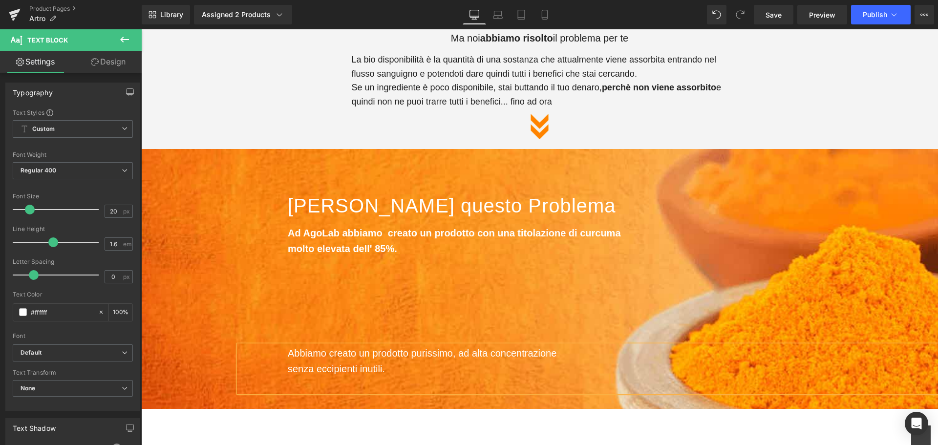
click at [493, 319] on span "[PERSON_NAME] questo Problema Heading Ad AgoLab abbiamo creato un prodotto con …" at bounding box center [588, 289] width 699 height 206
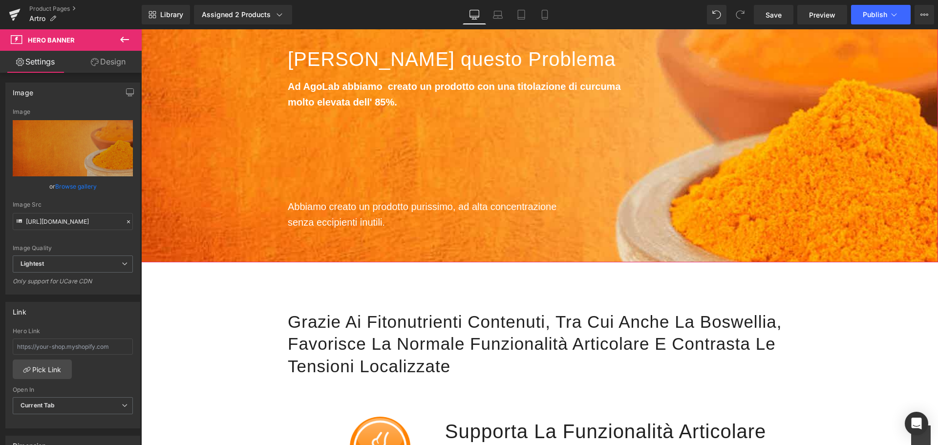
scroll to position [1026, 0]
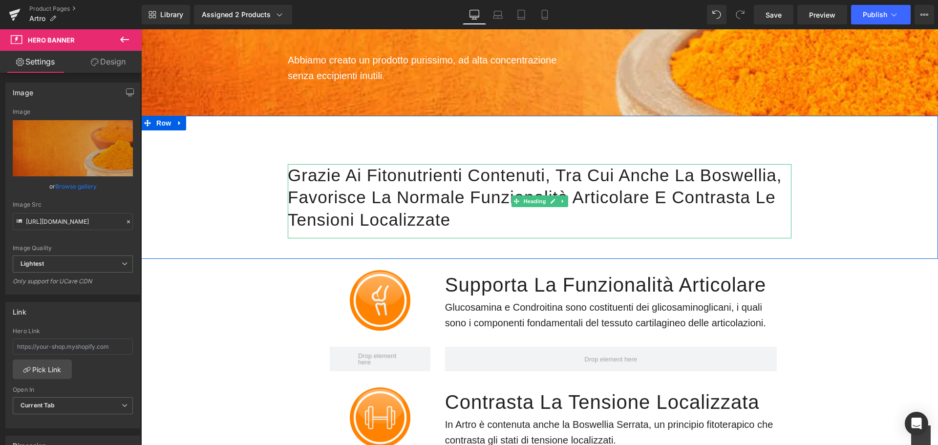
click at [776, 178] on h1 "Grazie ai fitonutrienti contenuti, tra cui anche la boswellia, favorisce la nor…" at bounding box center [540, 197] width 504 height 67
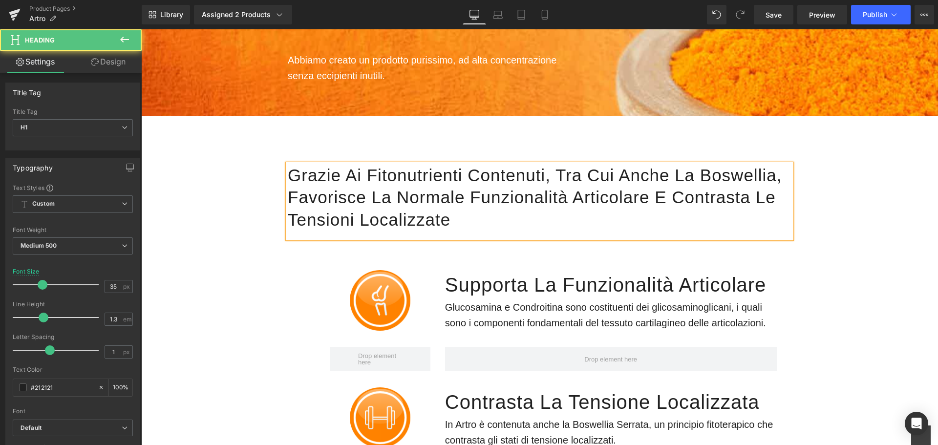
click at [777, 180] on h1 "Grazie ai fitonutrienti contenuti, tra cui anche la boswellia, favorisce la nor…" at bounding box center [540, 197] width 504 height 67
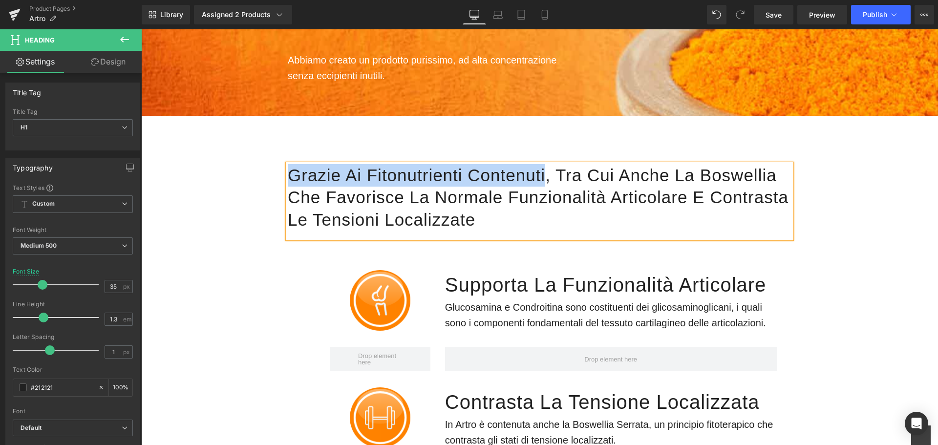
click at [464, 177] on h1 "Grazie ai fitonutrienti contenuti, tra cui anche la boswellia che favorisce la …" at bounding box center [540, 197] width 504 height 67
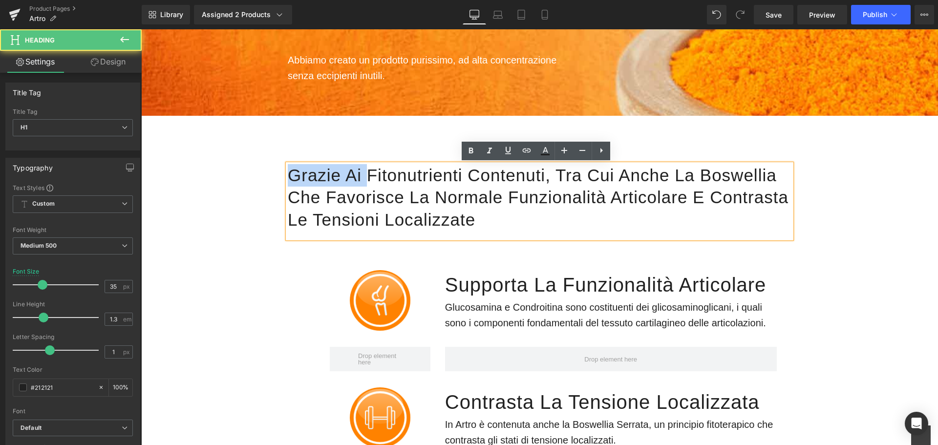
drag, startPoint x: 363, startPoint y: 180, endPoint x: 286, endPoint y: 176, distance: 76.8
click at [288, 176] on h1 "Grazie ai fitonutrienti contenuti, tra cui anche la boswellia che favorisce la …" at bounding box center [540, 197] width 504 height 67
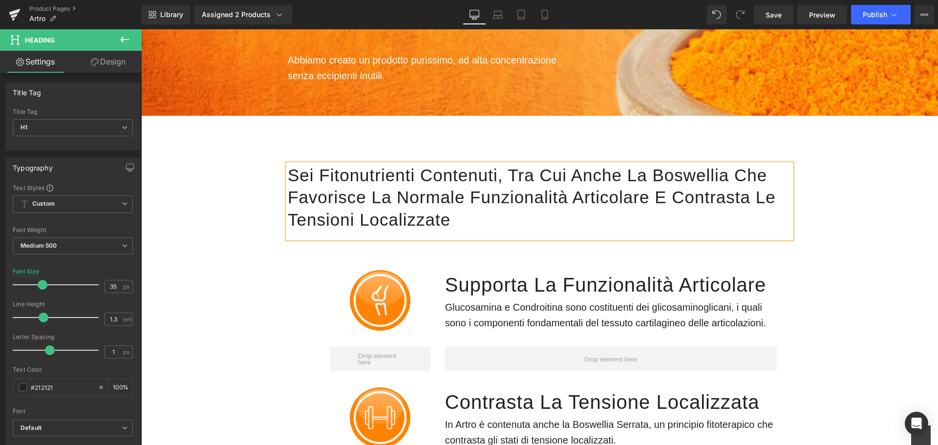
click at [416, 178] on h1 "Sei fitonutrienti contenuti, tra cui anche la boswellia che favorisce la normal…" at bounding box center [540, 197] width 504 height 67
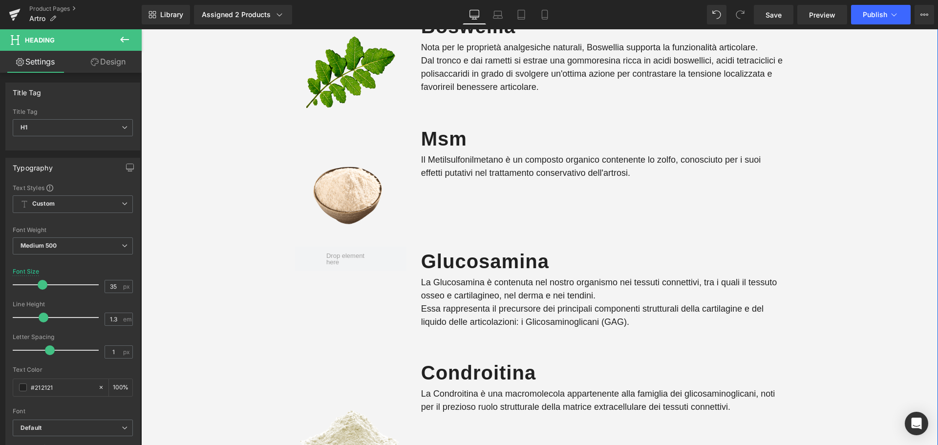
scroll to position [1709, 0]
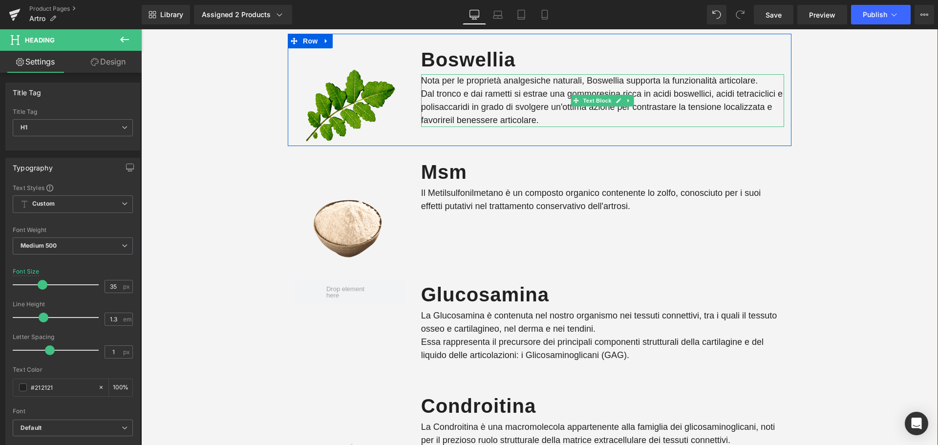
click at [446, 122] on p "Dal tronco e dai rametti si estrae una gommoresina ricca in acidi boswellici, a…" at bounding box center [602, 107] width 363 height 40
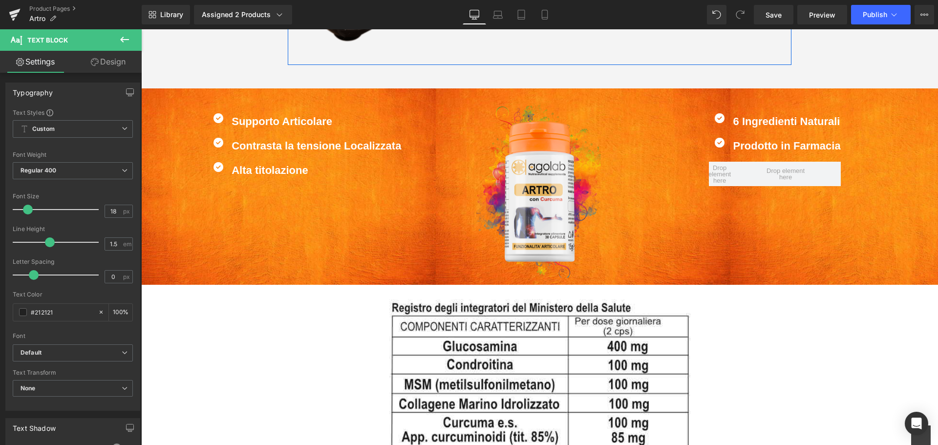
scroll to position [2295, 0]
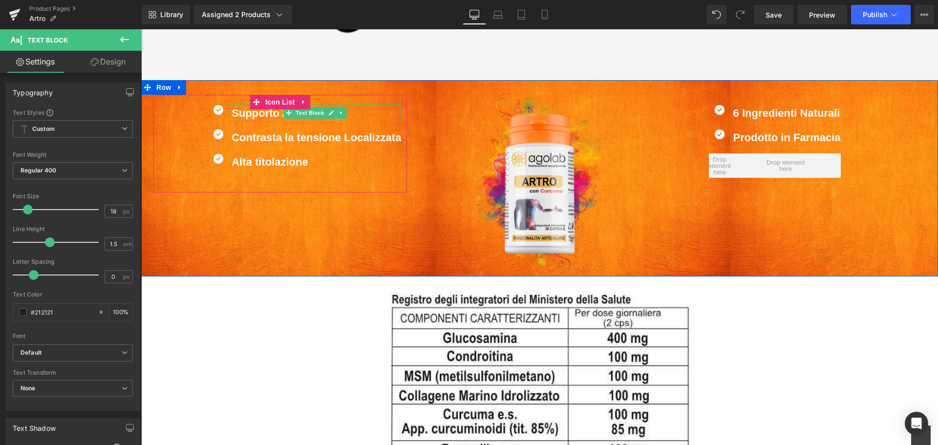
click at [275, 115] on b "Supporto Articolare" at bounding box center [281, 113] width 101 height 12
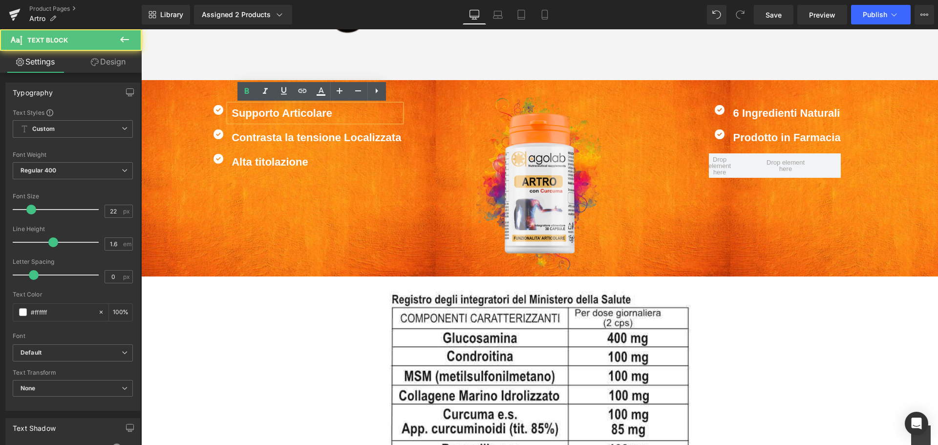
click at [277, 116] on b "Supporto Articolare" at bounding box center [281, 113] width 101 height 12
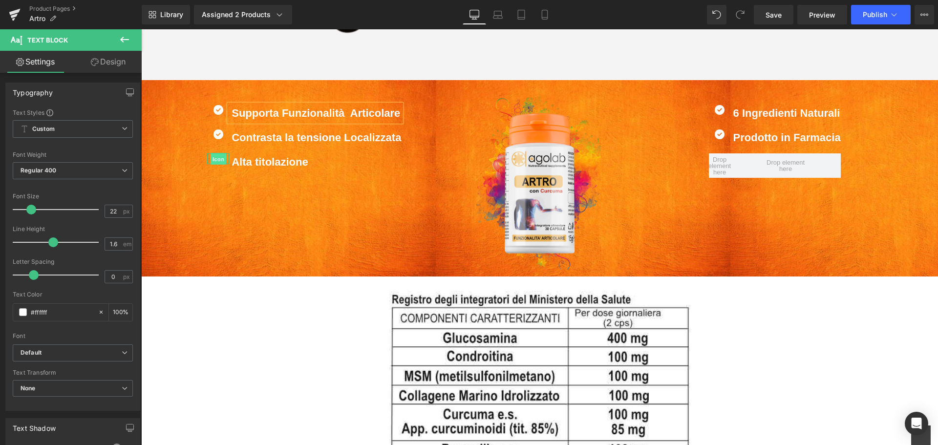
click at [216, 163] on span "Icon" at bounding box center [218, 159] width 16 height 12
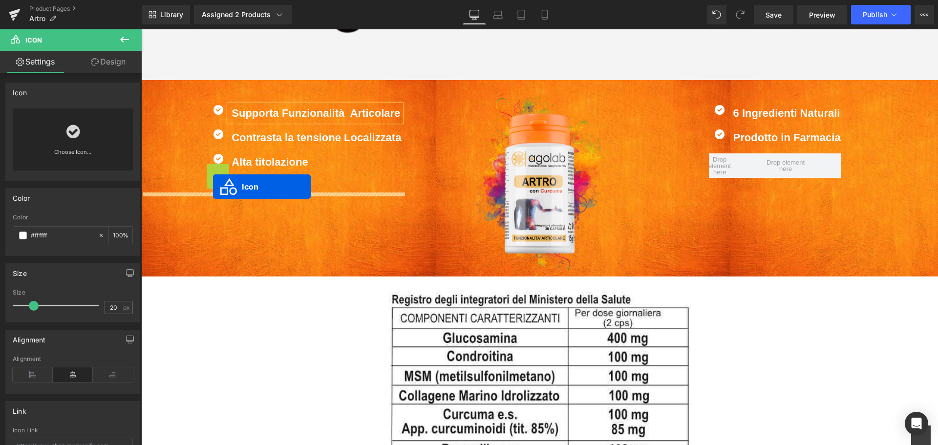
drag, startPoint x: 213, startPoint y: 171, endPoint x: 213, endPoint y: 187, distance: 15.1
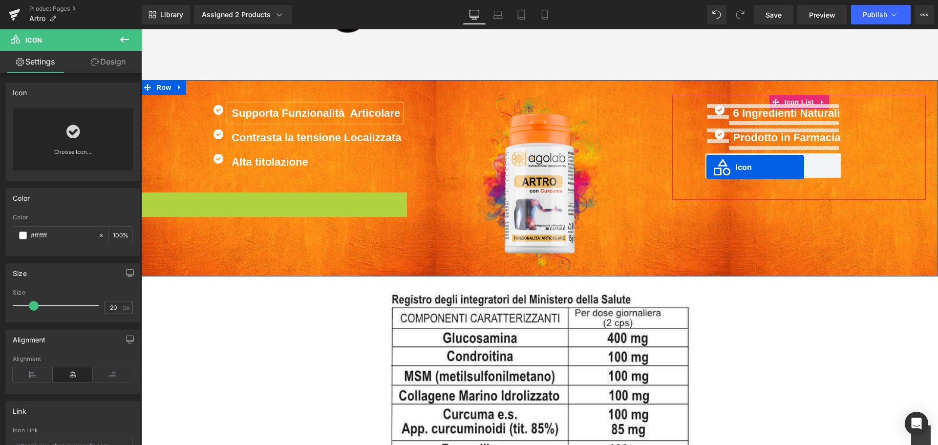
drag, startPoint x: 258, startPoint y: 200, endPoint x: 706, endPoint y: 167, distance: 449.1
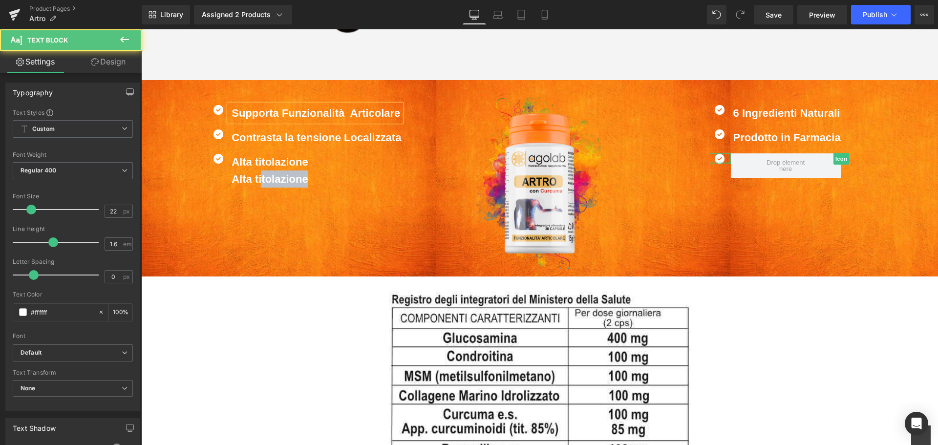
drag, startPoint x: 259, startPoint y: 183, endPoint x: 398, endPoint y: 213, distance: 142.5
click at [398, 213] on div "Icon Supporta Funzionalità Articolare Text Block Icon Contrasta la tensione Loc…" at bounding box center [539, 178] width 797 height 196
click at [141, 29] on div at bounding box center [141, 29] width 0 height 0
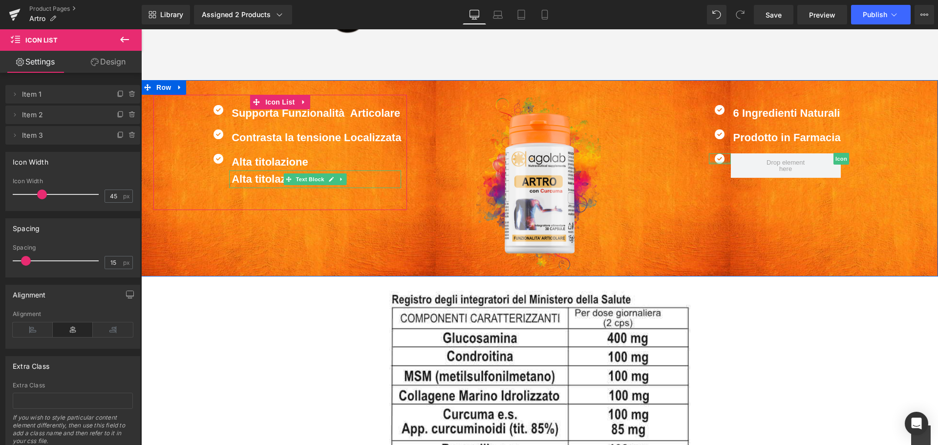
click at [240, 180] on b "Alta titolazione" at bounding box center [269, 179] width 76 height 12
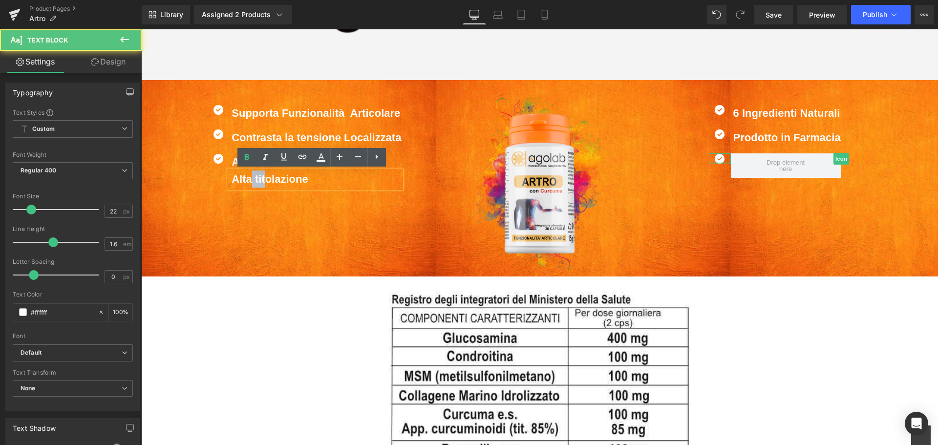
drag, startPoint x: 250, startPoint y: 187, endPoint x: 293, endPoint y: 192, distance: 43.3
click at [263, 206] on div "Icon Supporta Funzionalità Articolare Text Block Icon Contrasta la tensione Loc…" at bounding box center [279, 152] width 253 height 115
click at [298, 188] on div "Alta titolazione" at bounding box center [315, 178] width 172 height 17
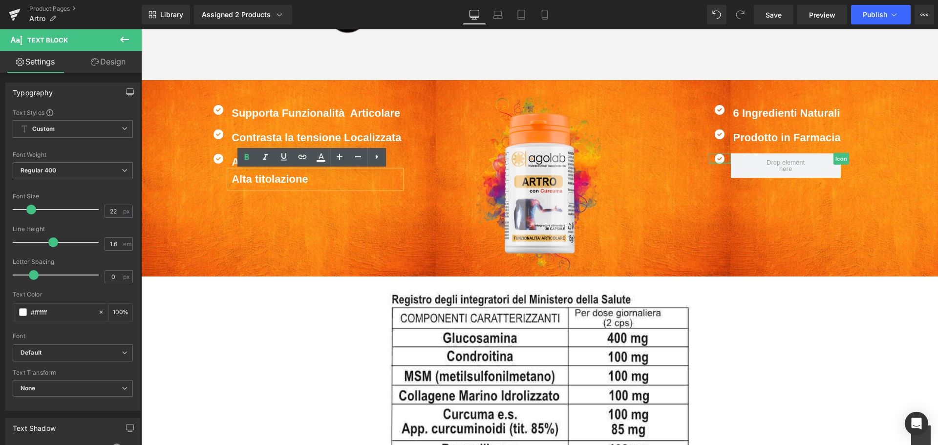
click at [305, 183] on div "Alta titolazione" at bounding box center [315, 178] width 172 height 17
drag, startPoint x: 312, startPoint y: 179, endPoint x: 216, endPoint y: 180, distance: 96.2
click at [216, 180] on div "Alta titolazione Text Block Alta titolazione Text Block" at bounding box center [304, 170] width 194 height 34
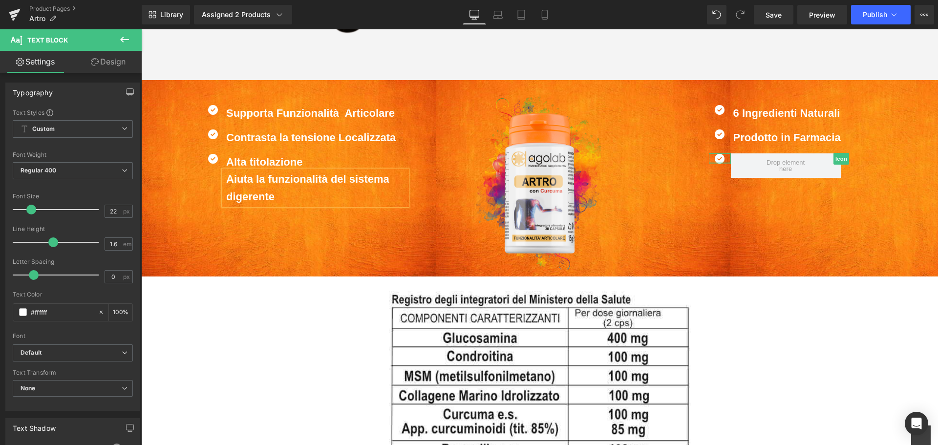
click at [279, 164] on b "Alta titolazione" at bounding box center [264, 162] width 76 height 12
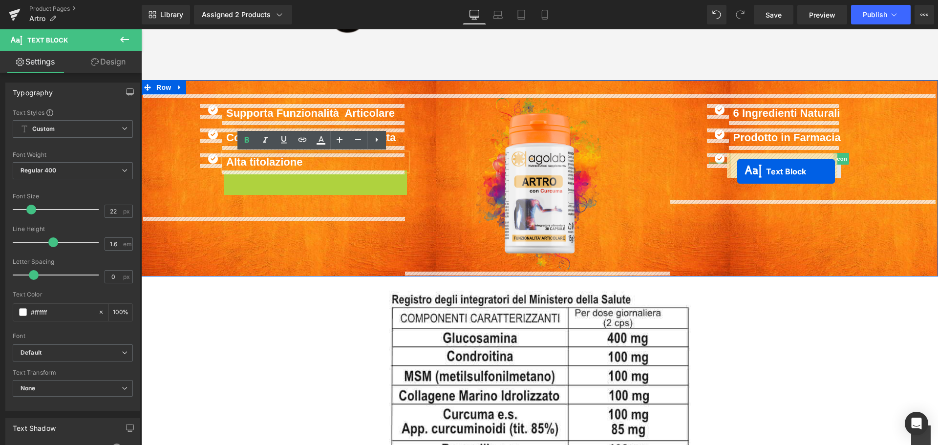
drag, startPoint x: 285, startPoint y: 188, endPoint x: 737, endPoint y: 171, distance: 452.5
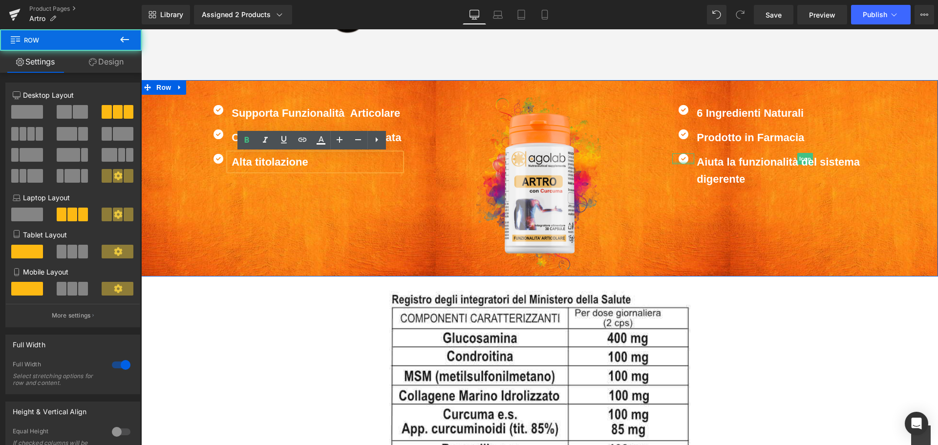
click at [290, 212] on div "Icon Supporta Funzionalità Articolare Text Block Icon Contrasta la tensione Loc…" at bounding box center [539, 178] width 797 height 196
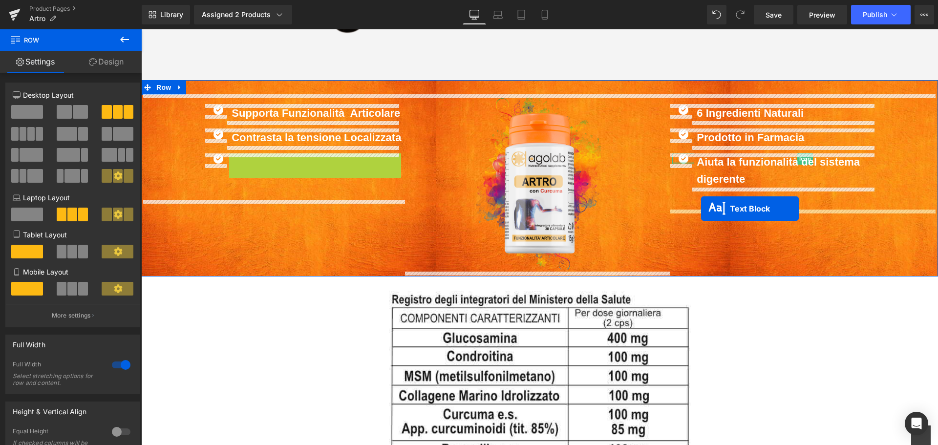
drag, startPoint x: 284, startPoint y: 162, endPoint x: 699, endPoint y: 207, distance: 417.6
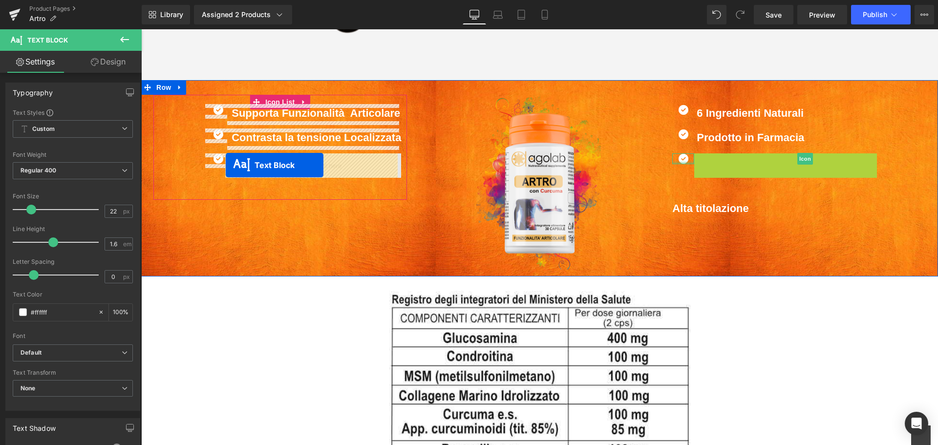
drag, startPoint x: 756, startPoint y: 171, endPoint x: 226, endPoint y: 166, distance: 529.4
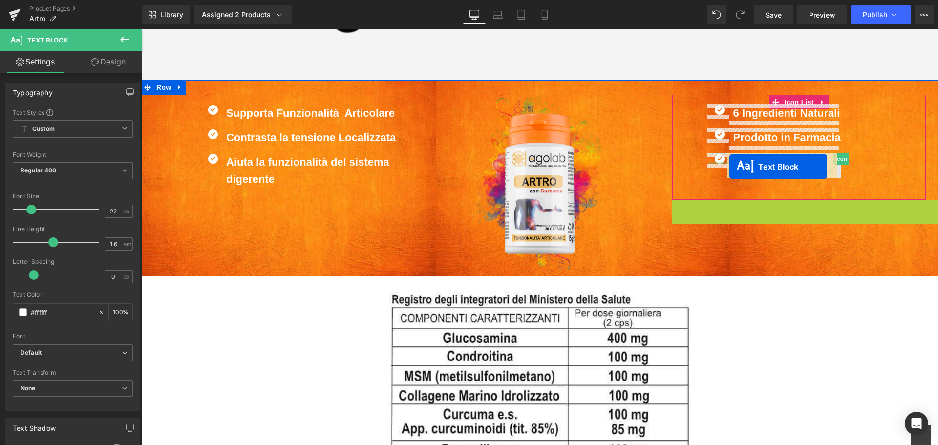
drag, startPoint x: 777, startPoint y: 210, endPoint x: 729, endPoint y: 167, distance: 65.3
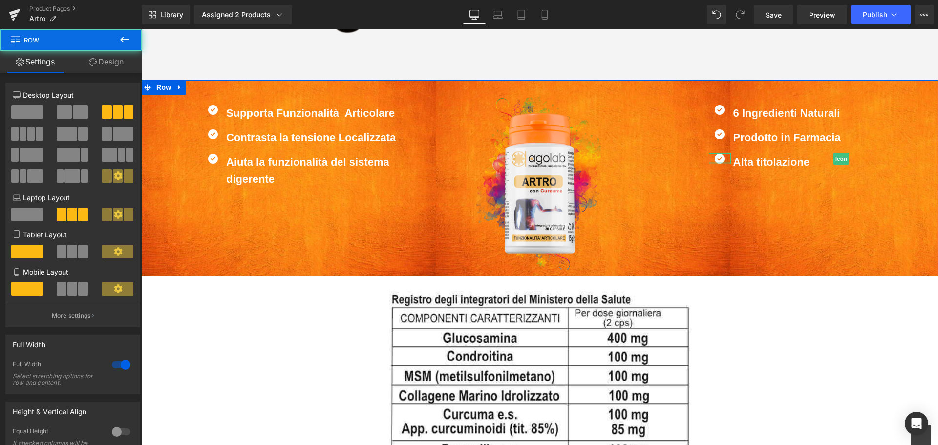
click at [792, 239] on div "Icon Supporta Funzionalità Articolare Text Block Icon Contrasta la tensione Loc…" at bounding box center [539, 178] width 797 height 196
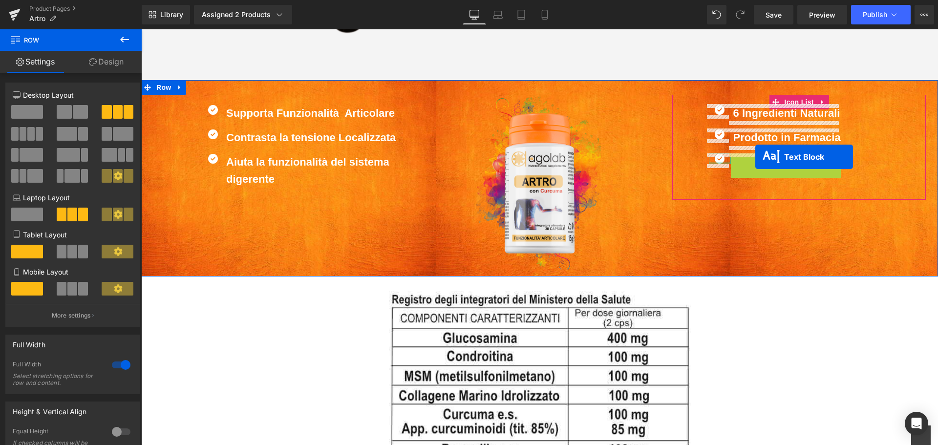
drag, startPoint x: 754, startPoint y: 162, endPoint x: 755, endPoint y: 157, distance: 5.0
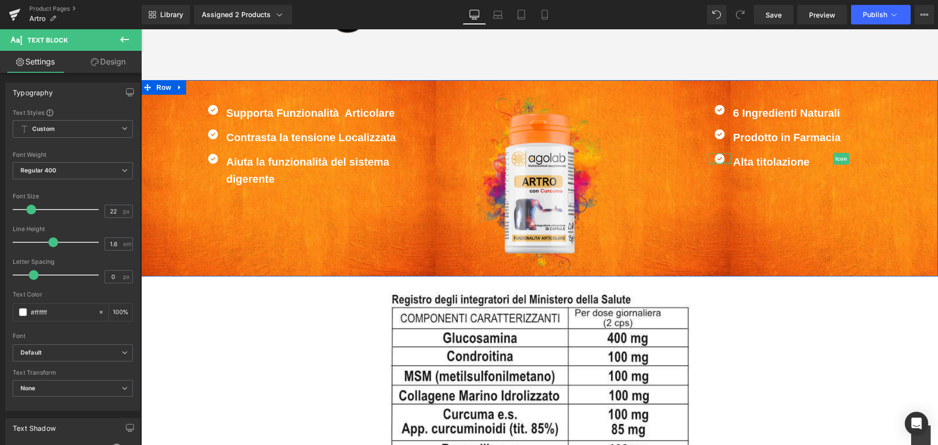
click at [321, 233] on div "Icon Supporta Funzionalità Articolare Text Block Icon Contrasta la tensione Loc…" at bounding box center [539, 178] width 797 height 196
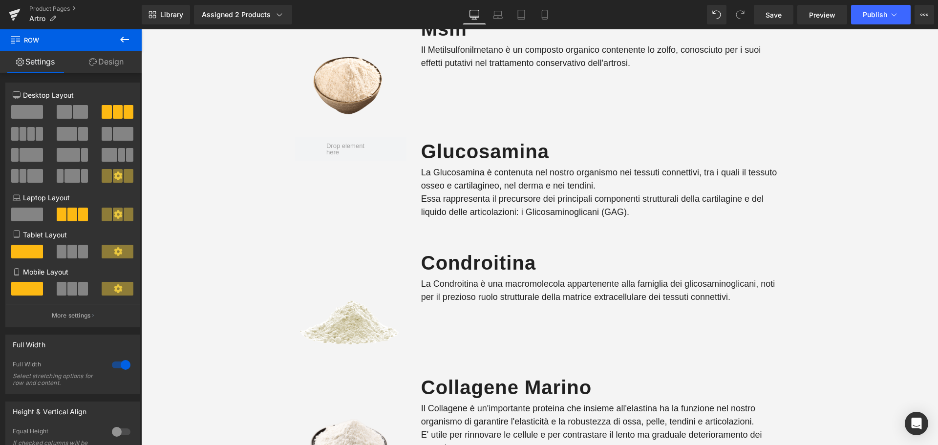
scroll to position [1856, 0]
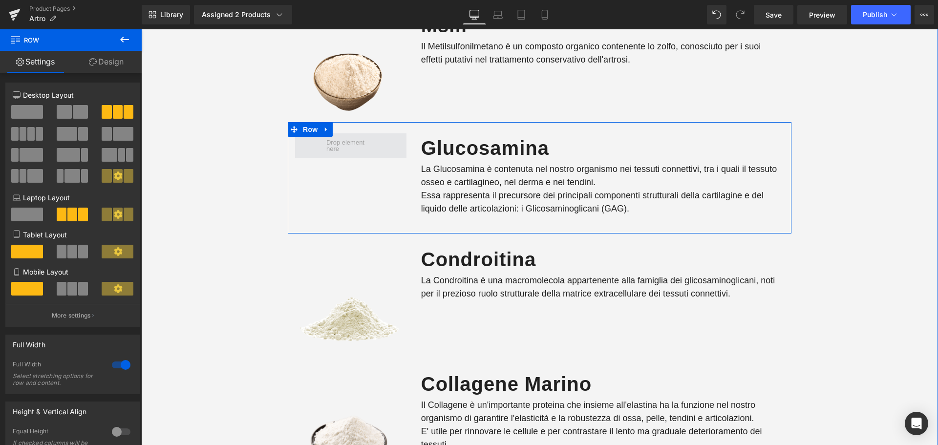
click at [333, 147] on span at bounding box center [351, 146] width 56 height 18
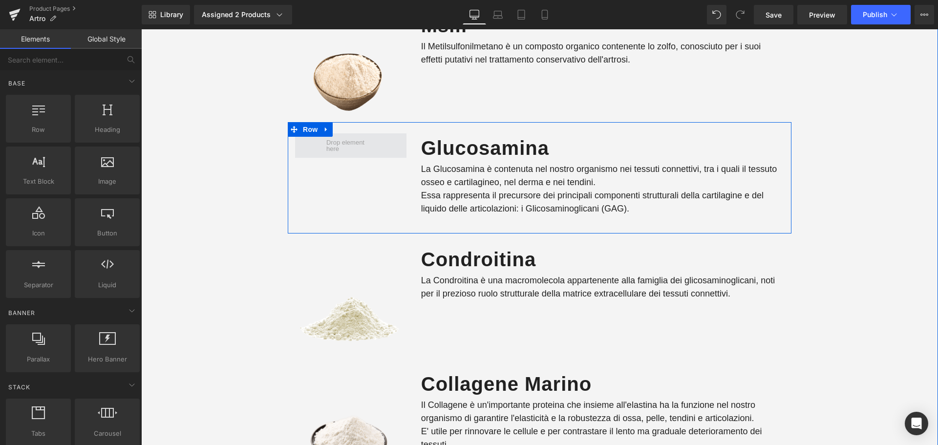
click at [329, 142] on span at bounding box center [351, 146] width 56 height 18
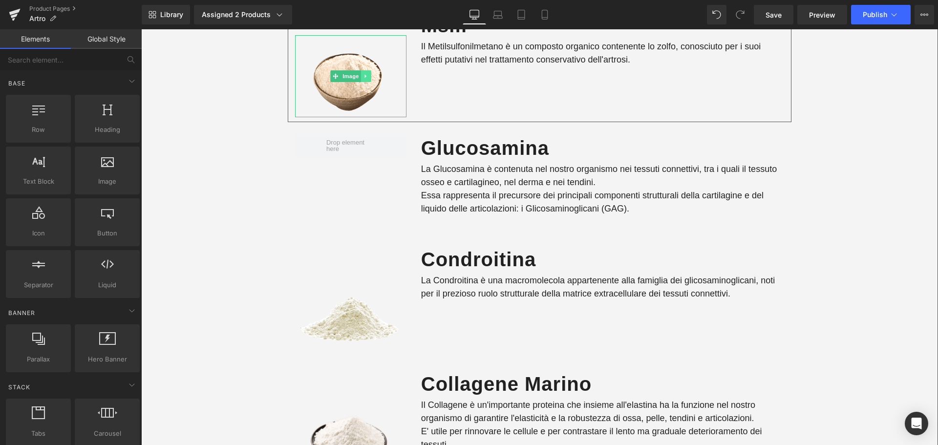
click at [364, 75] on icon at bounding box center [364, 76] width 1 height 3
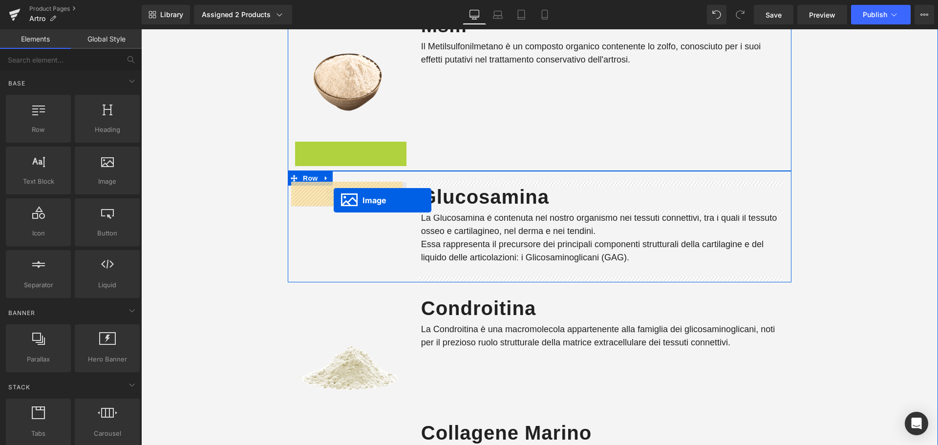
drag, startPoint x: 332, startPoint y: 181, endPoint x: 334, endPoint y: 200, distance: 19.1
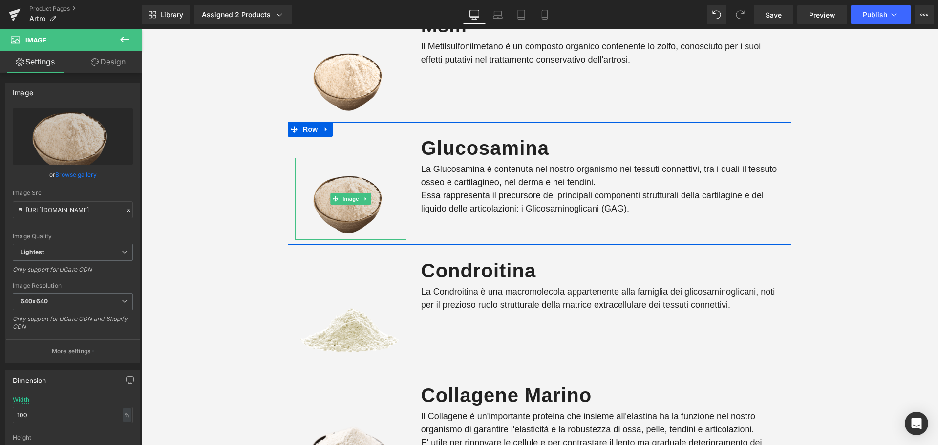
click at [352, 180] on img at bounding box center [350, 199] width 111 height 82
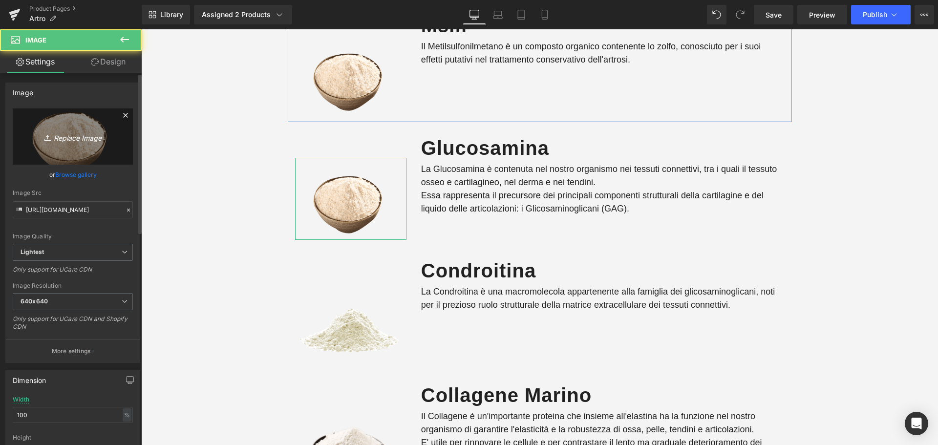
click at [75, 148] on link "Replace Image" at bounding box center [73, 136] width 120 height 56
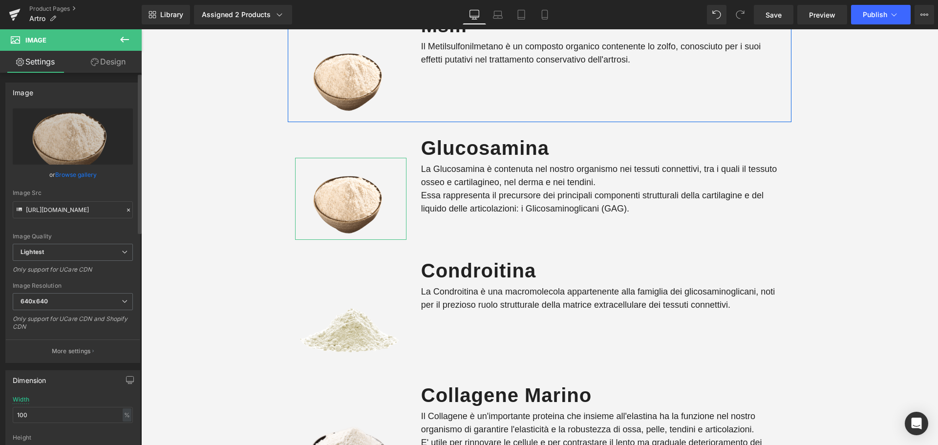
click at [83, 172] on link "Browse gallery" at bounding box center [76, 174] width 42 height 17
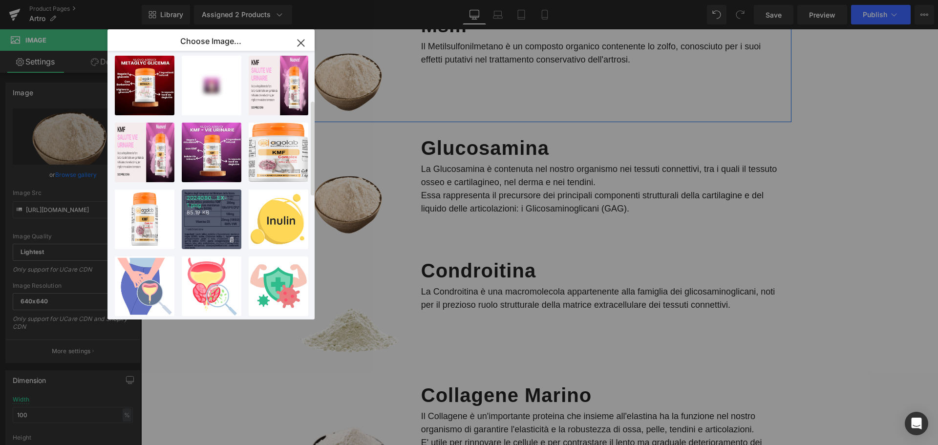
scroll to position [0, 0]
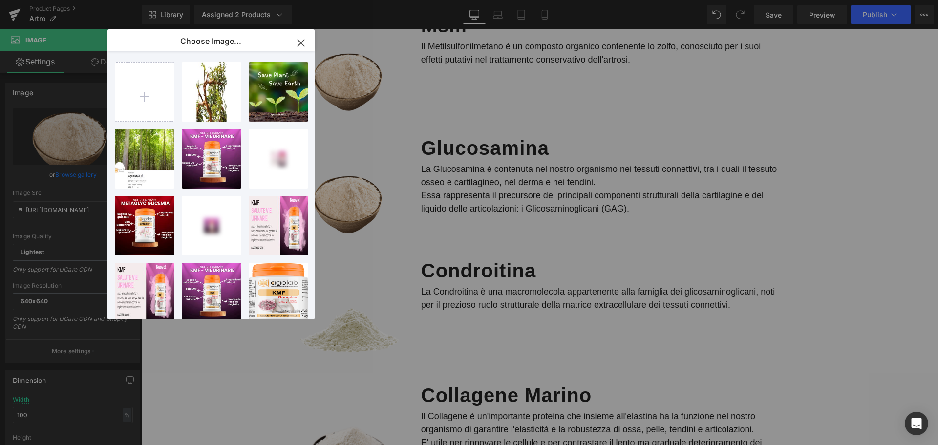
click at [301, 42] on icon "button" at bounding box center [301, 43] width 16 height 16
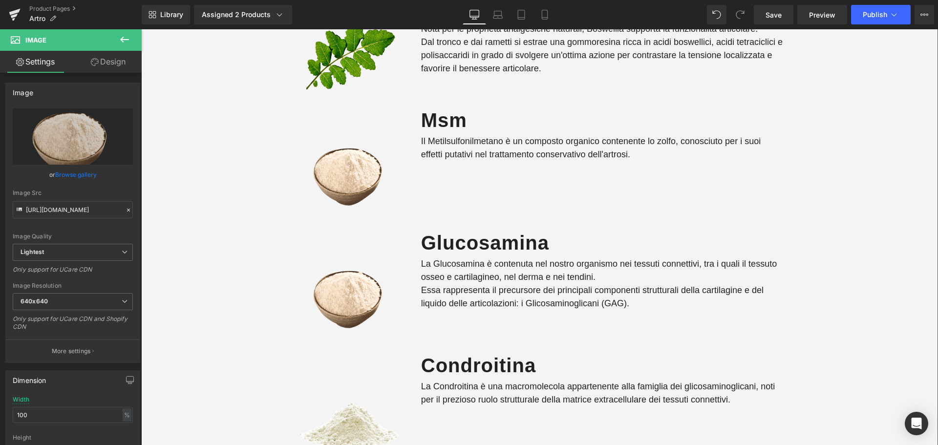
scroll to position [1758, 0]
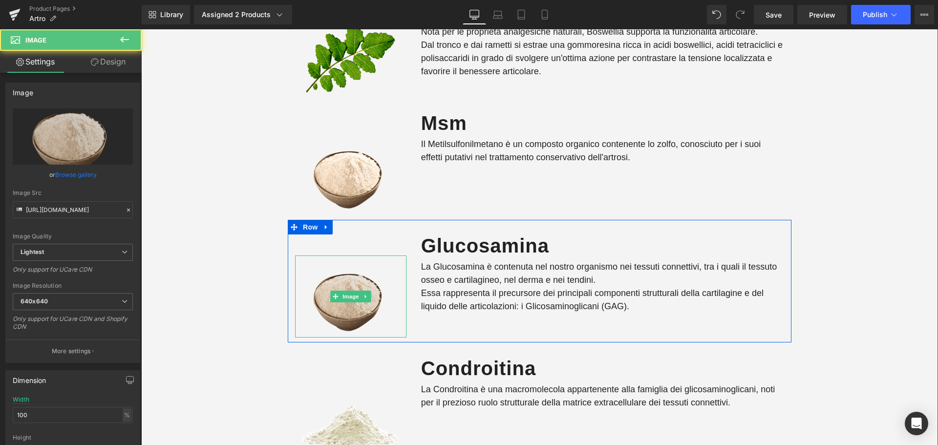
click at [345, 280] on img at bounding box center [350, 296] width 111 height 82
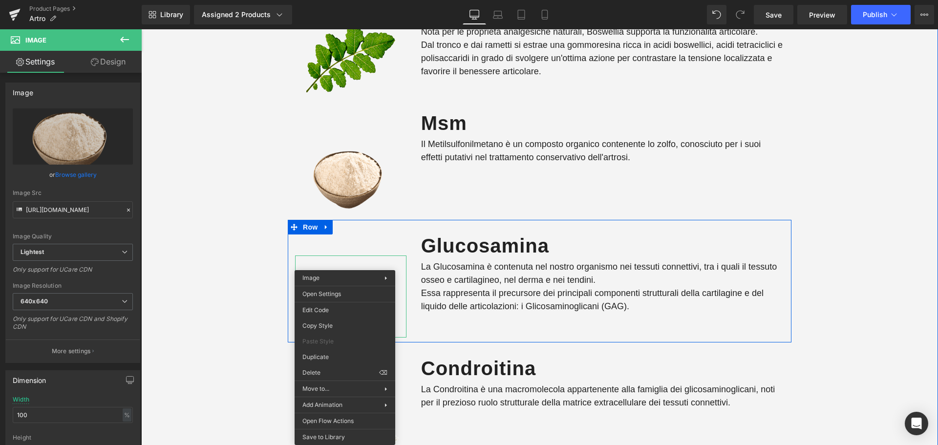
click at [361, 260] on img at bounding box center [350, 296] width 111 height 82
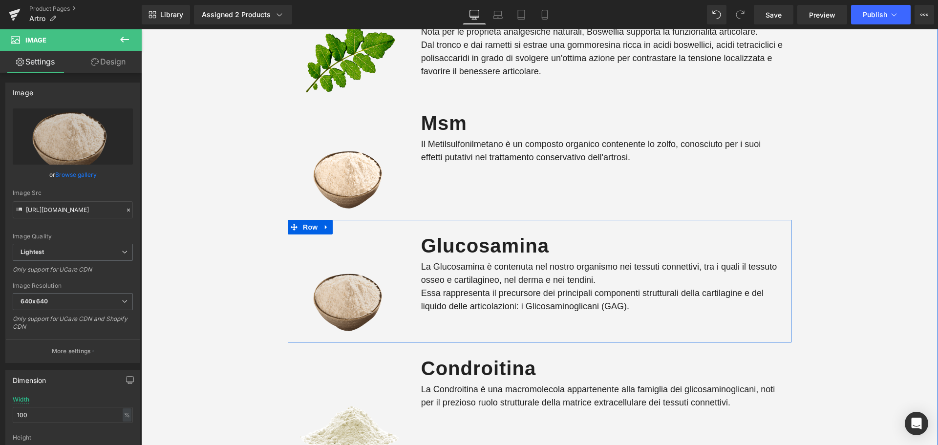
click at [348, 295] on div "Image" at bounding box center [350, 296] width 111 height 82
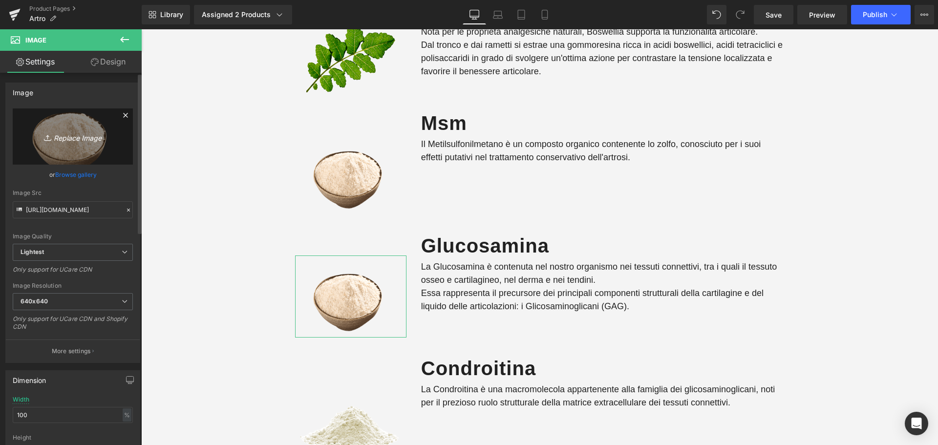
click at [68, 152] on link "Replace Image" at bounding box center [73, 136] width 120 height 56
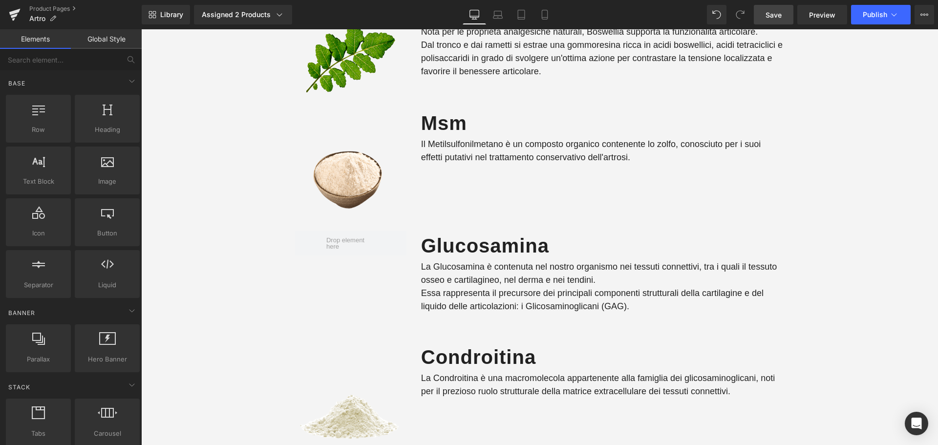
click at [769, 15] on span "Save" at bounding box center [773, 15] width 16 height 10
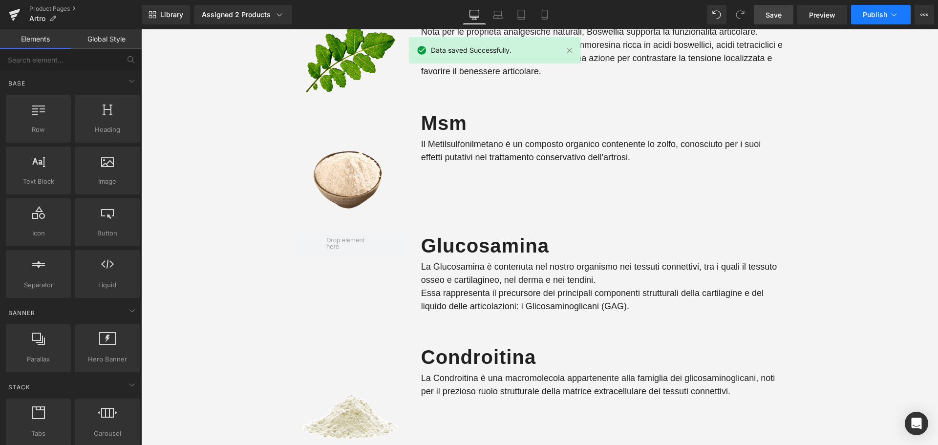
click at [877, 18] on span "Publish" at bounding box center [874, 15] width 24 height 8
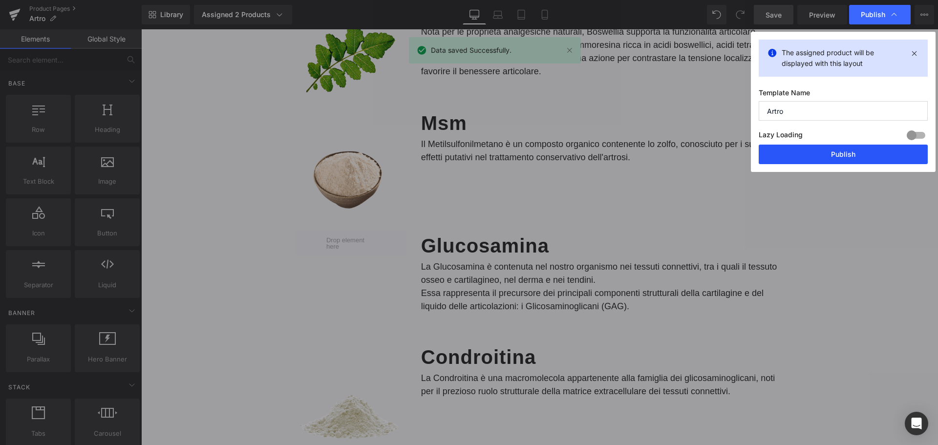
click at [828, 156] on button "Publish" at bounding box center [842, 155] width 169 height 20
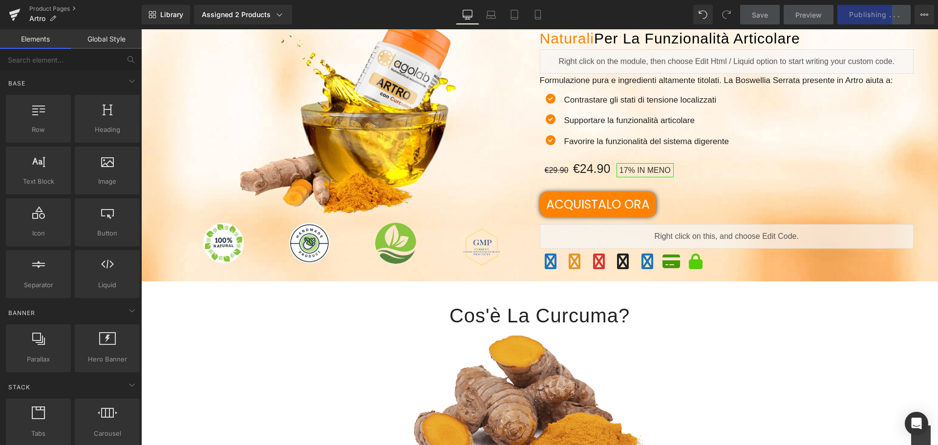
scroll to position [0, 0]
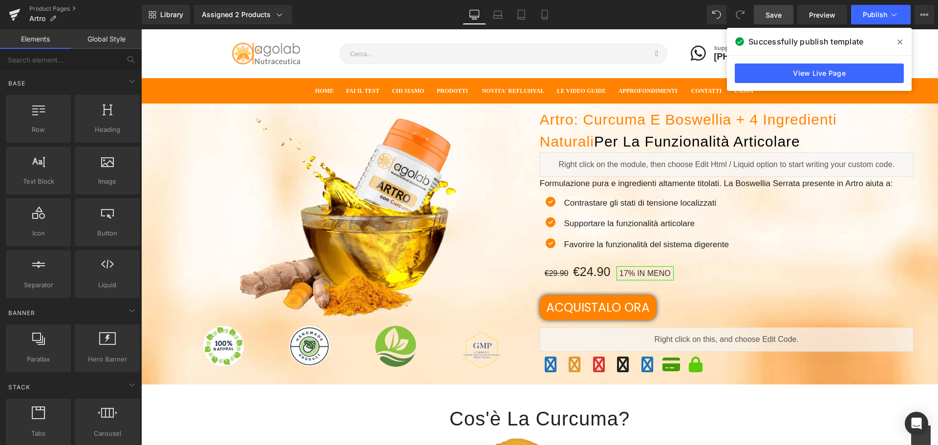
click at [897, 44] on span at bounding box center [900, 42] width 16 height 16
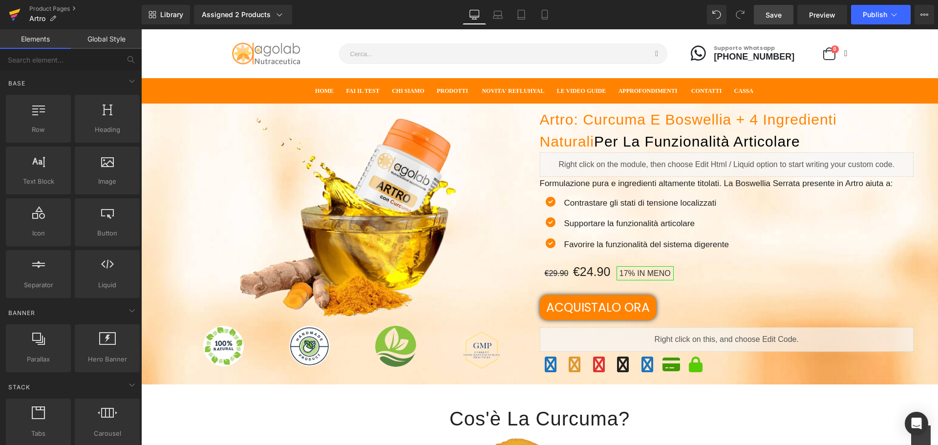
click at [13, 13] on icon at bounding box center [14, 12] width 11 height 6
